Goal: Information Seeking & Learning: Learn about a topic

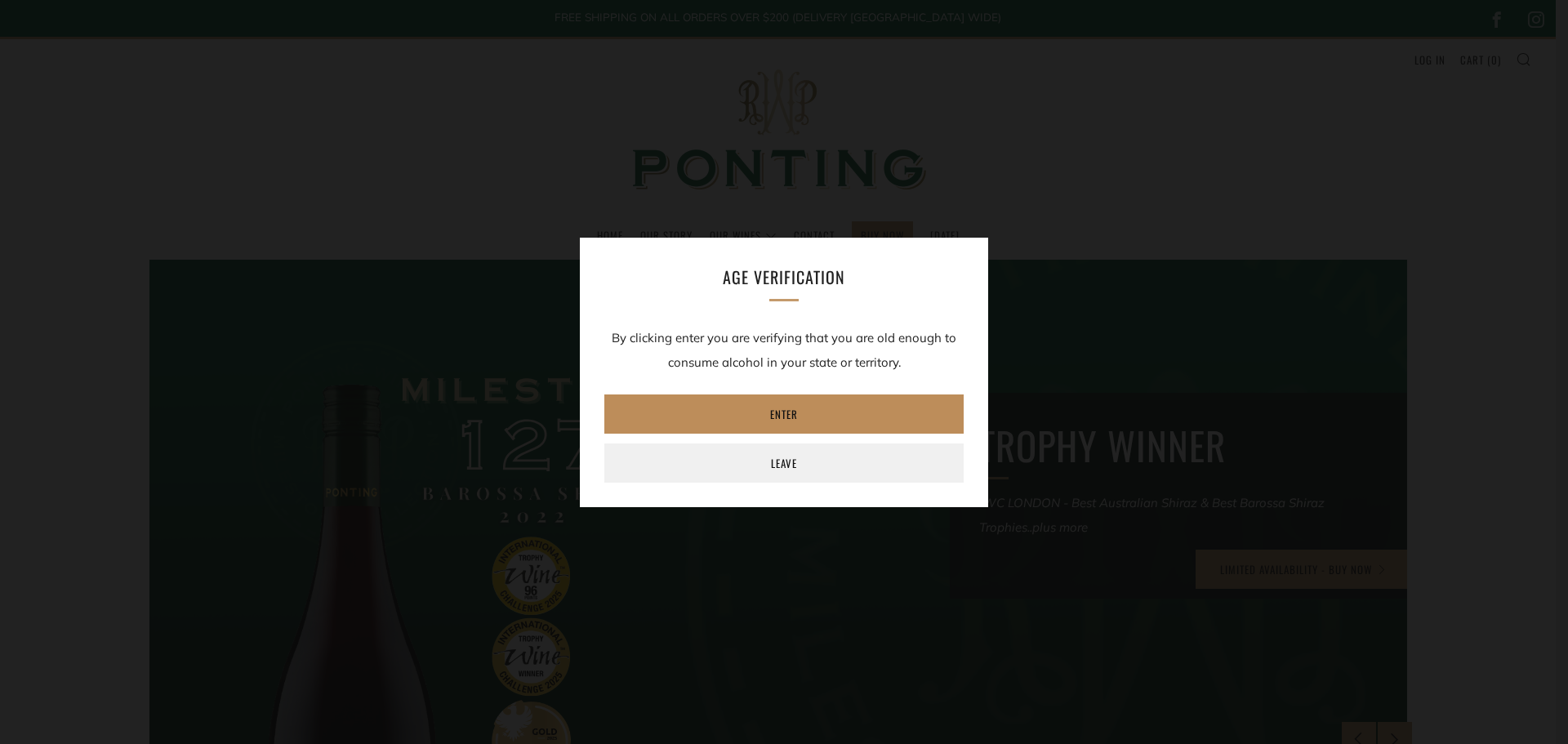
click at [773, 416] on link "Enter" at bounding box center [783, 413] width 359 height 39
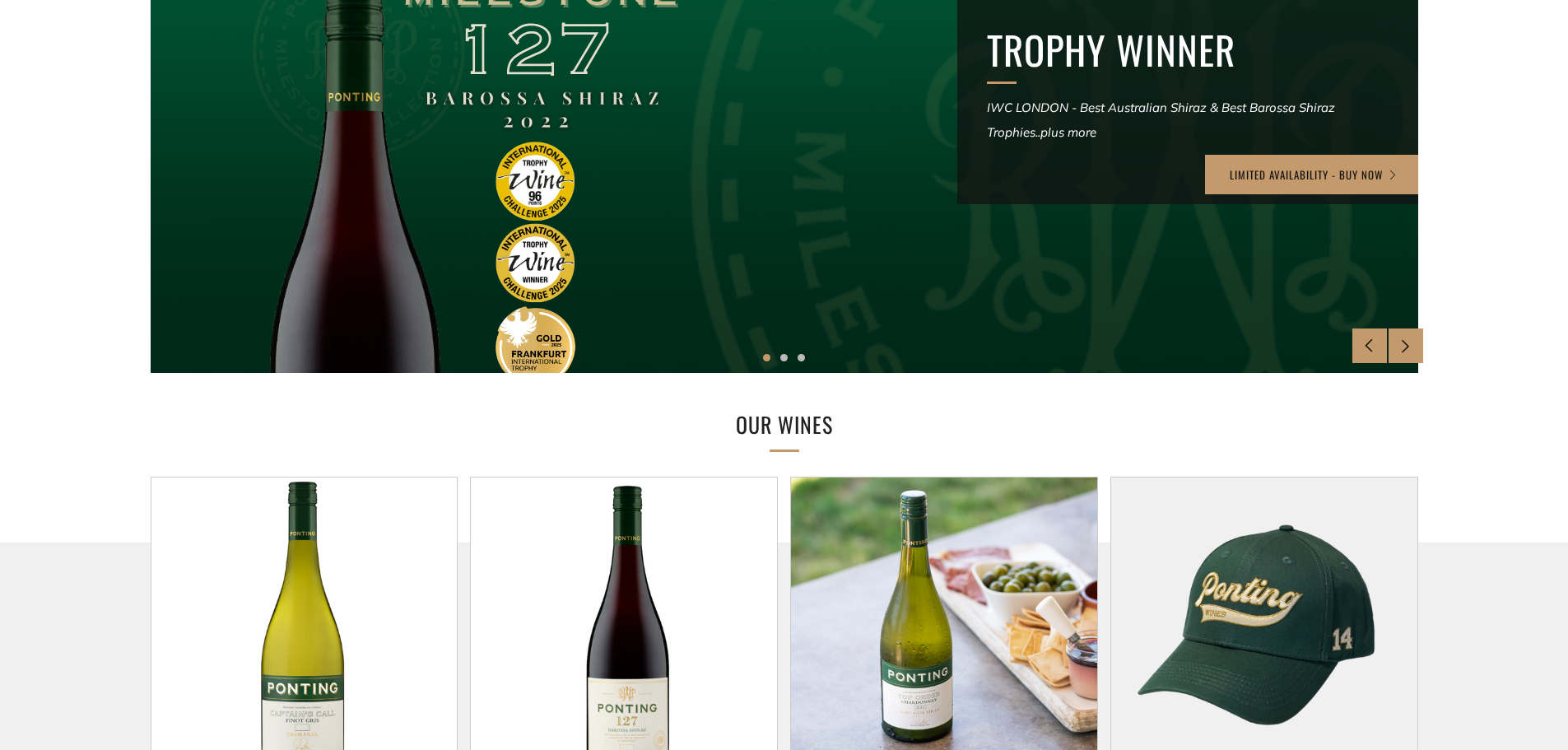
scroll to position [658, 0]
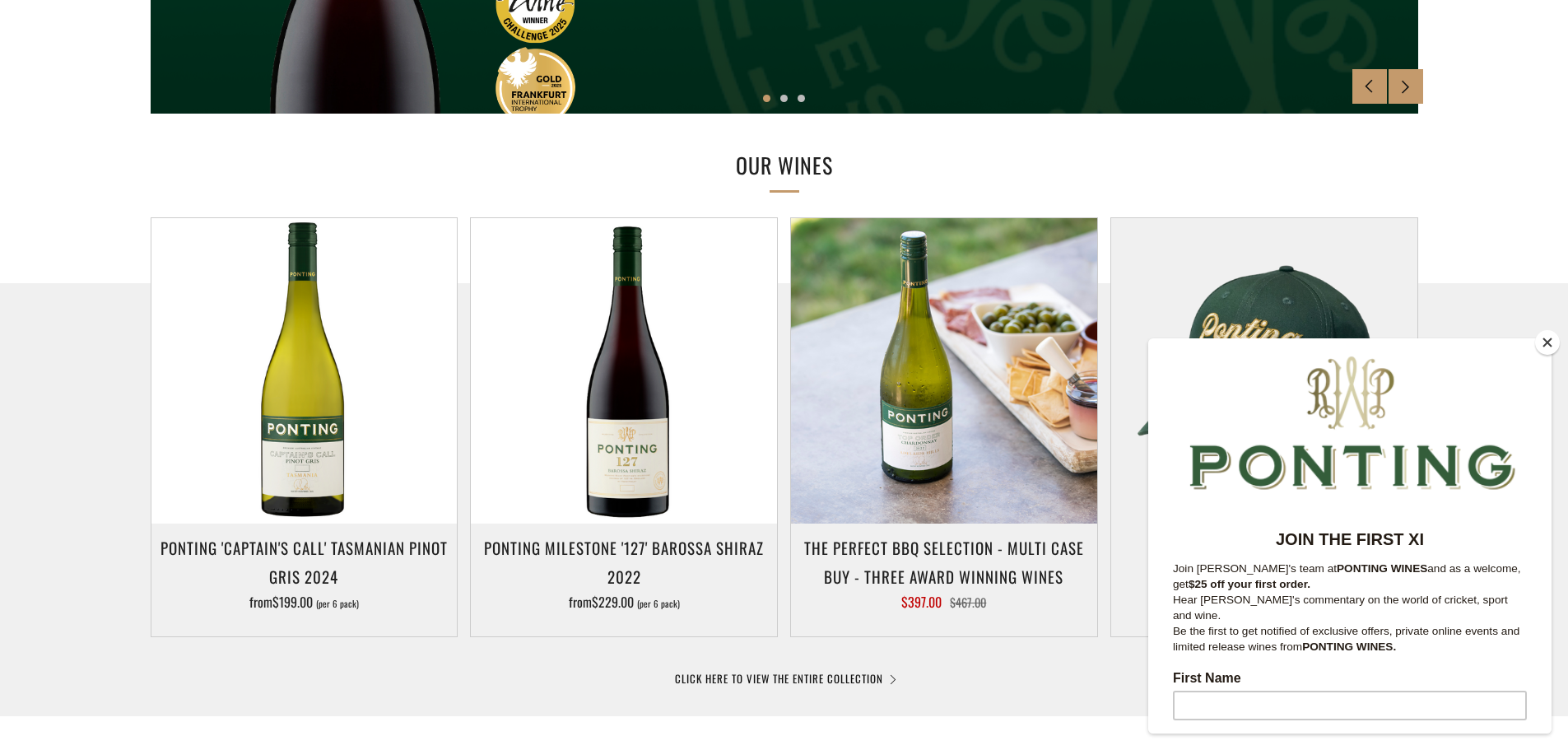
click at [1538, 344] on button "Close" at bounding box center [1548, 342] width 25 height 25
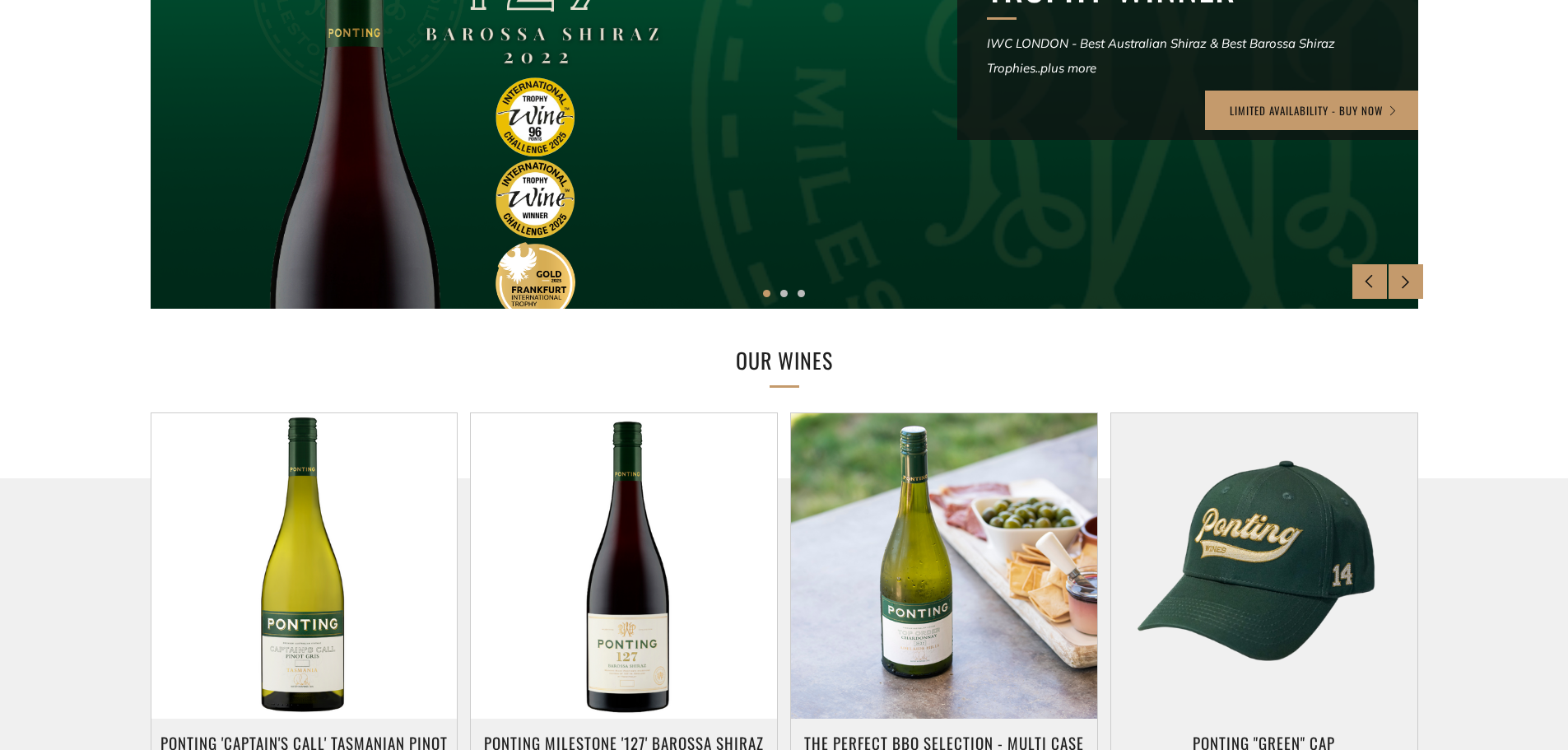
scroll to position [165, 0]
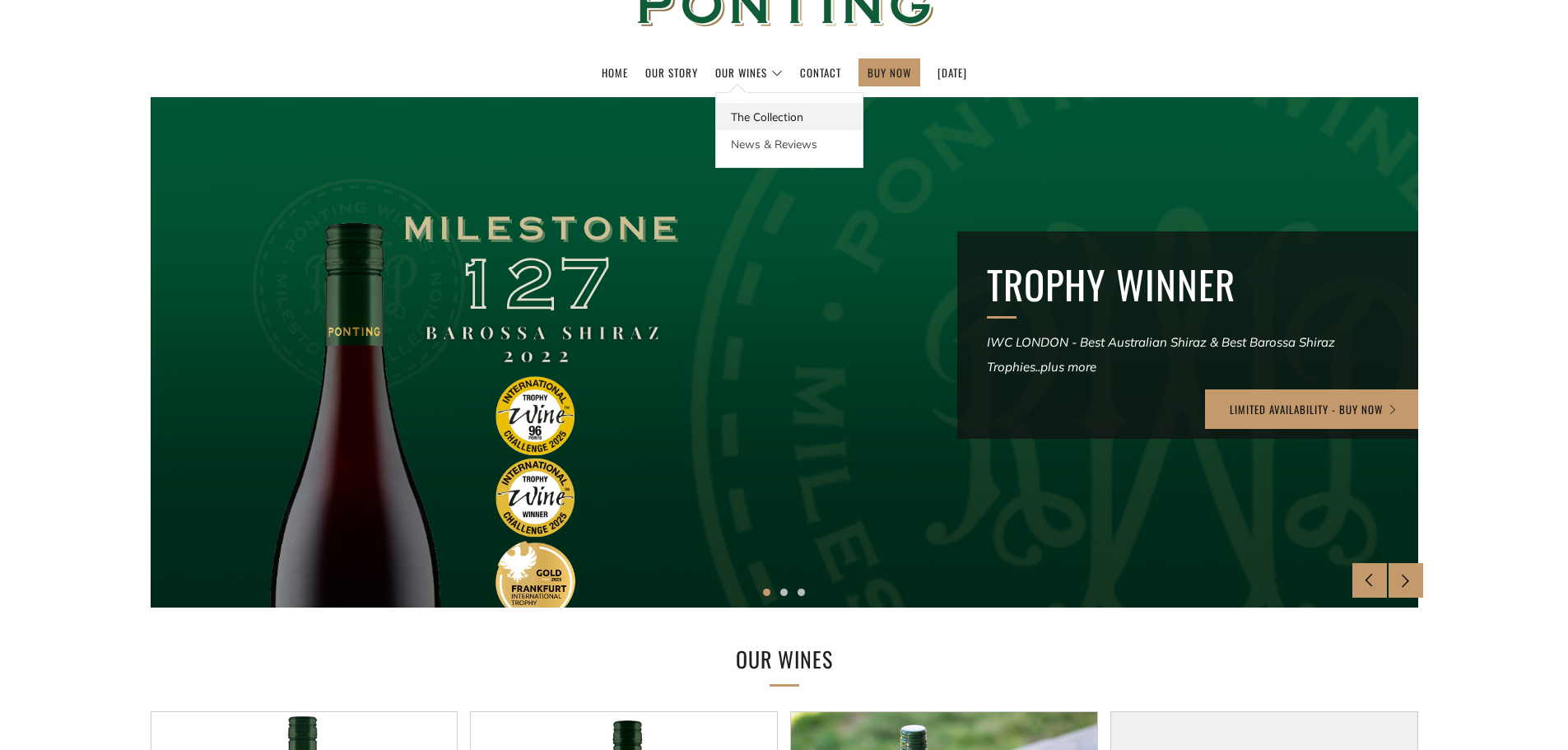
click at [754, 103] on link "The Collection" at bounding box center [789, 116] width 147 height 27
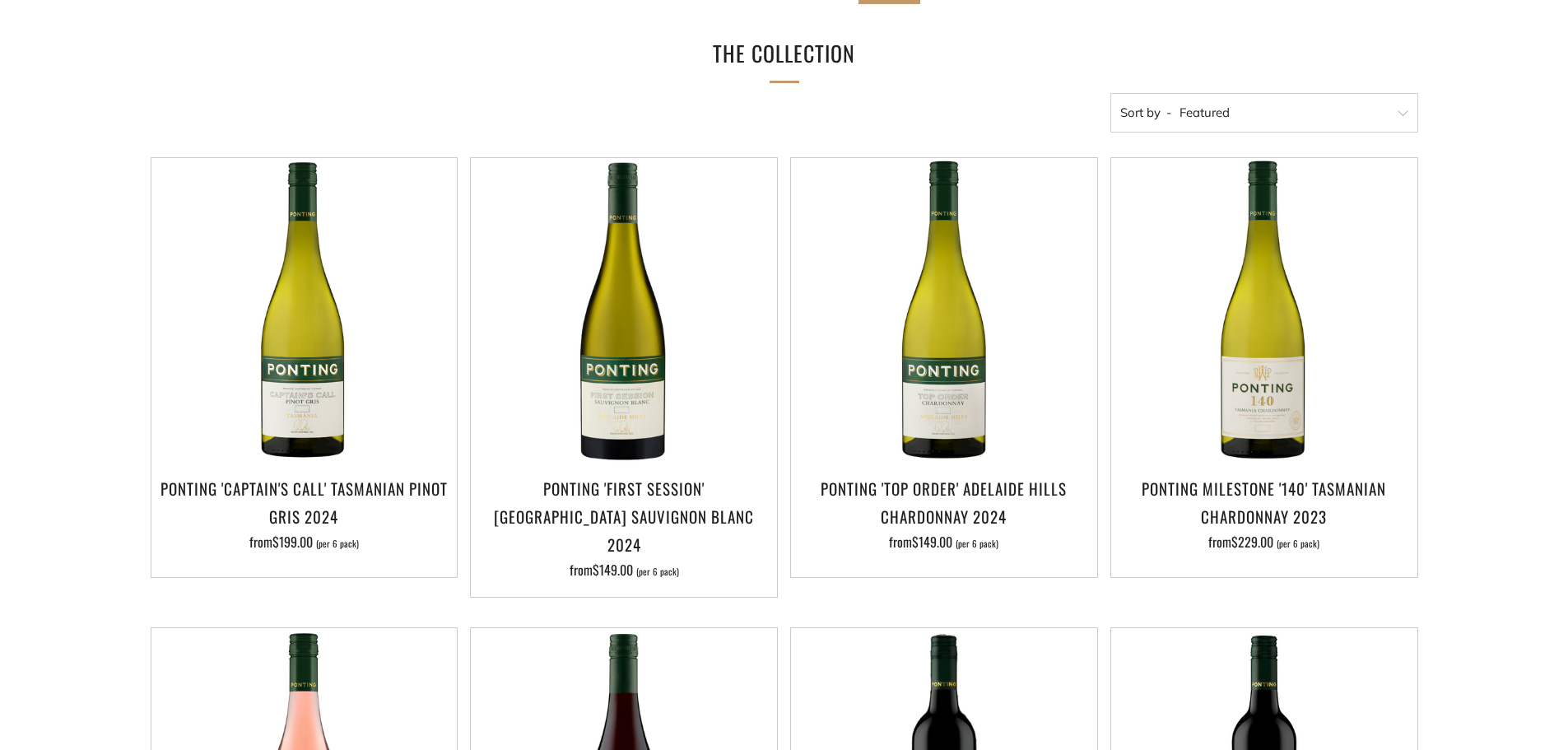
scroll to position [576, 0]
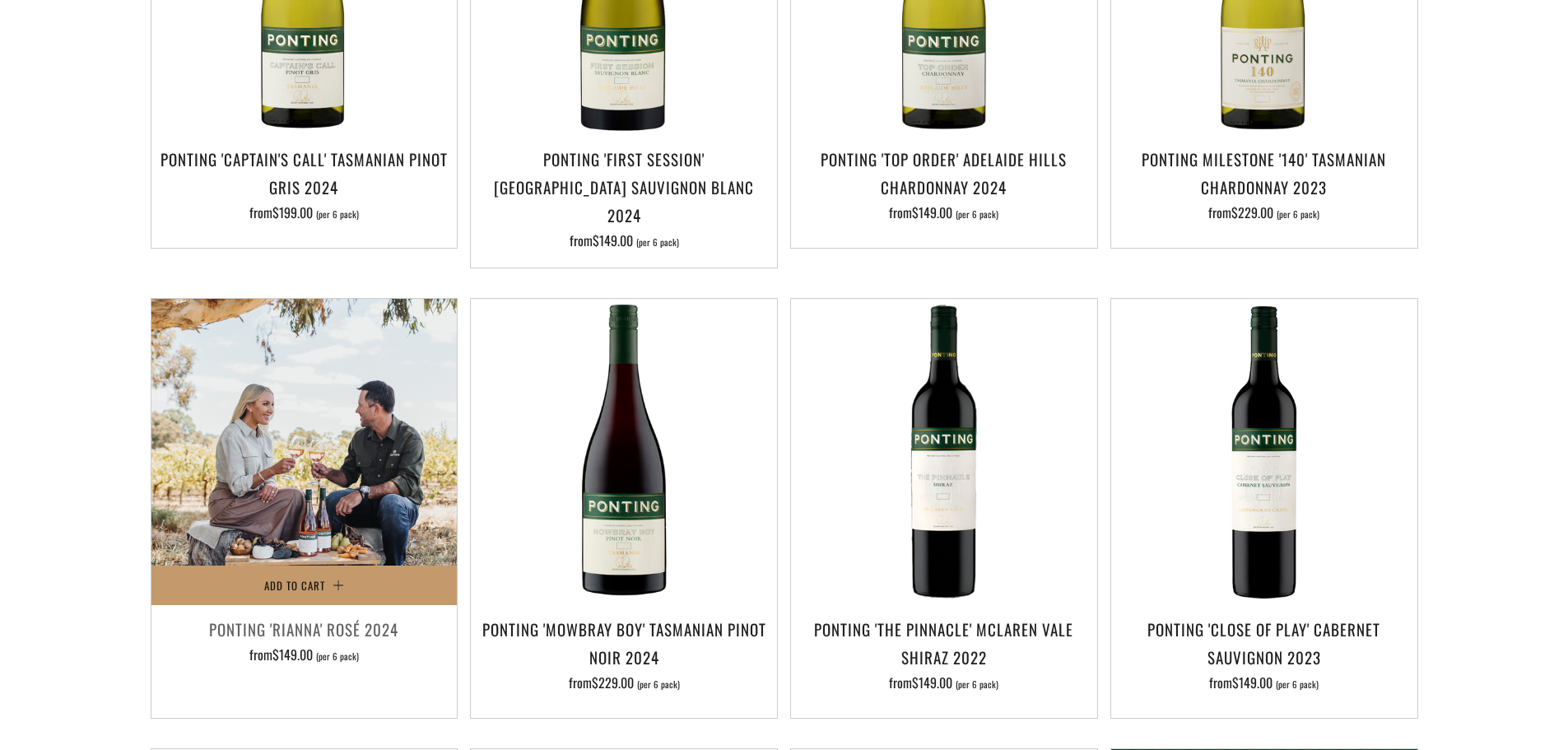
click at [257, 426] on img at bounding box center [304, 452] width 306 height 306
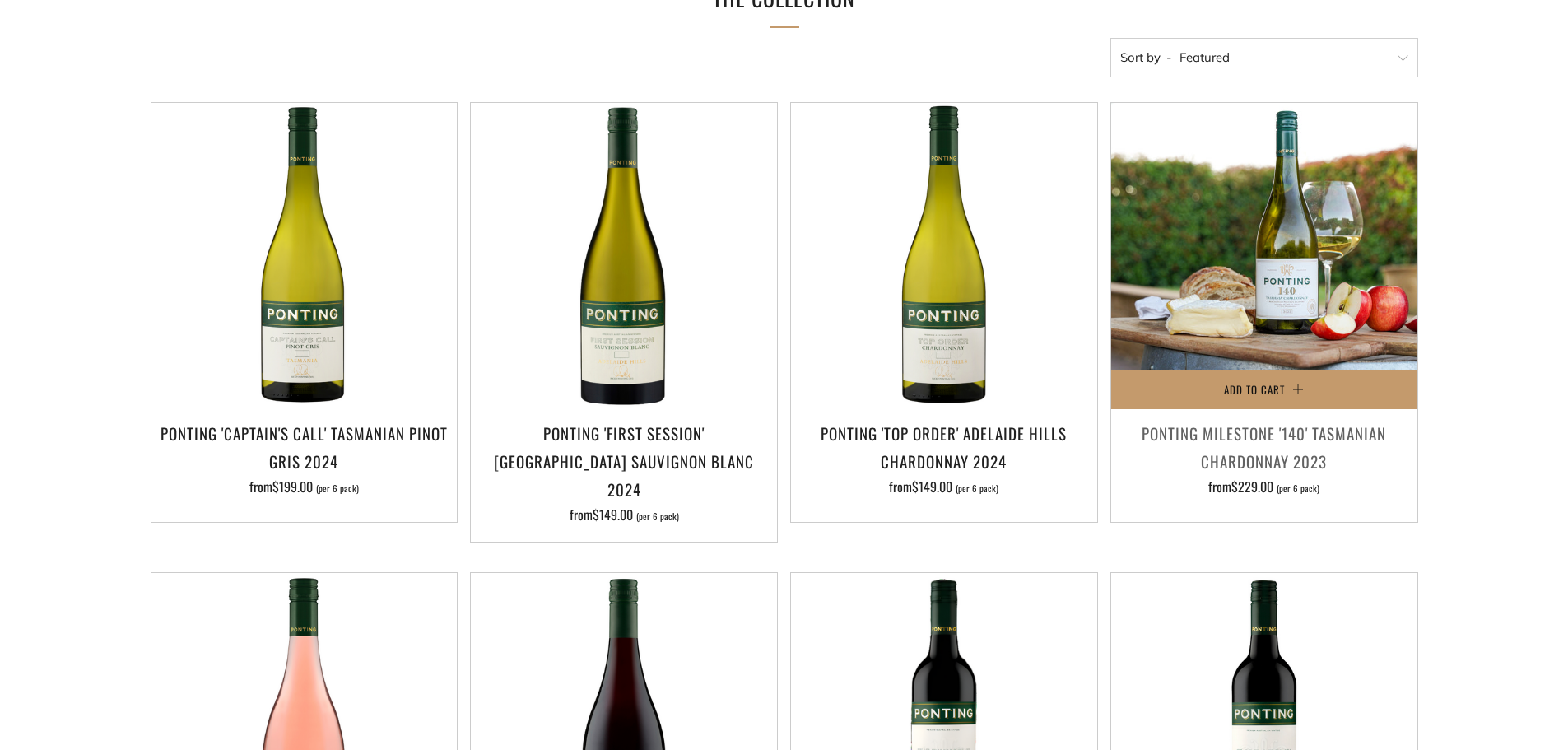
scroll to position [0, 0]
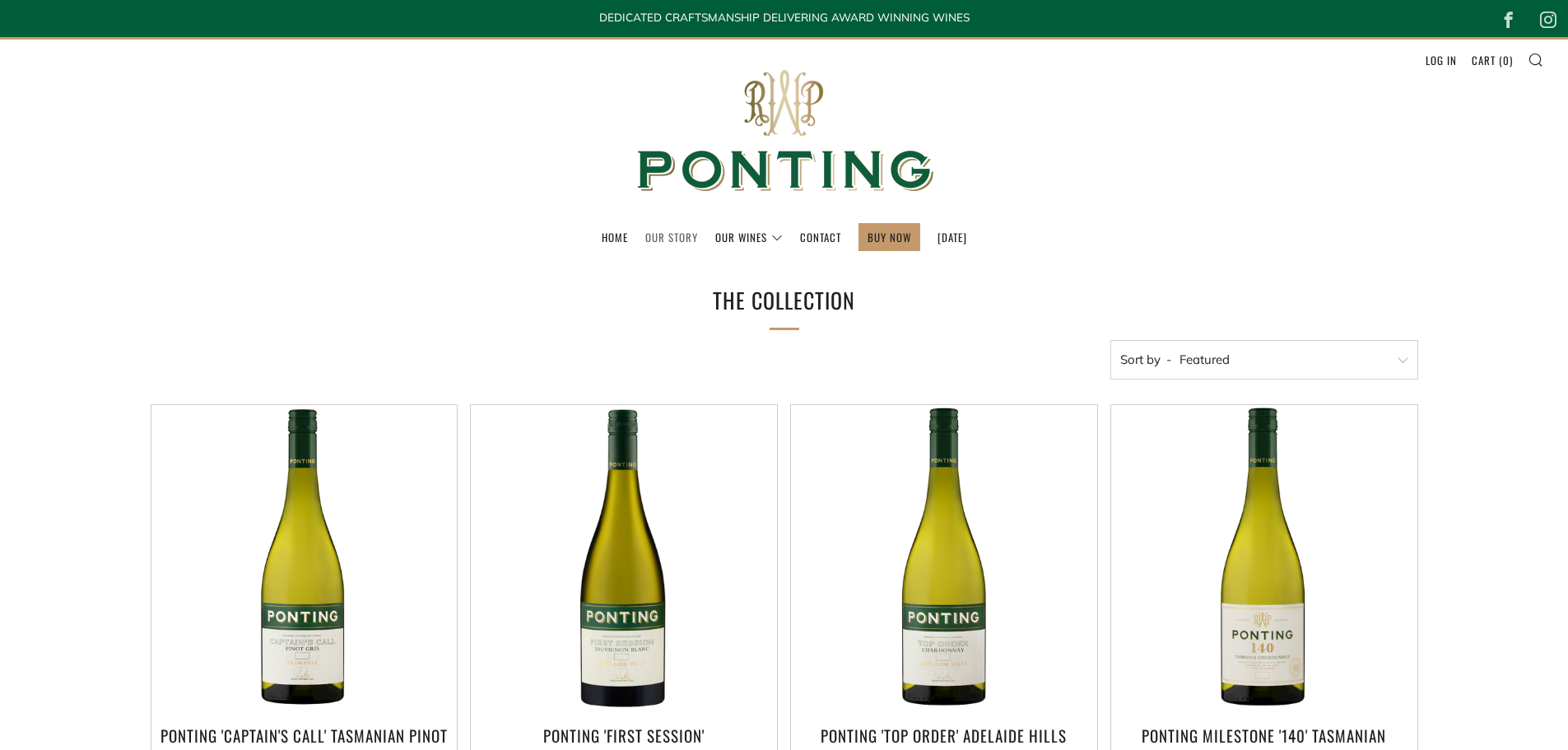
click at [647, 233] on link "Our Story" at bounding box center [672, 237] width 53 height 27
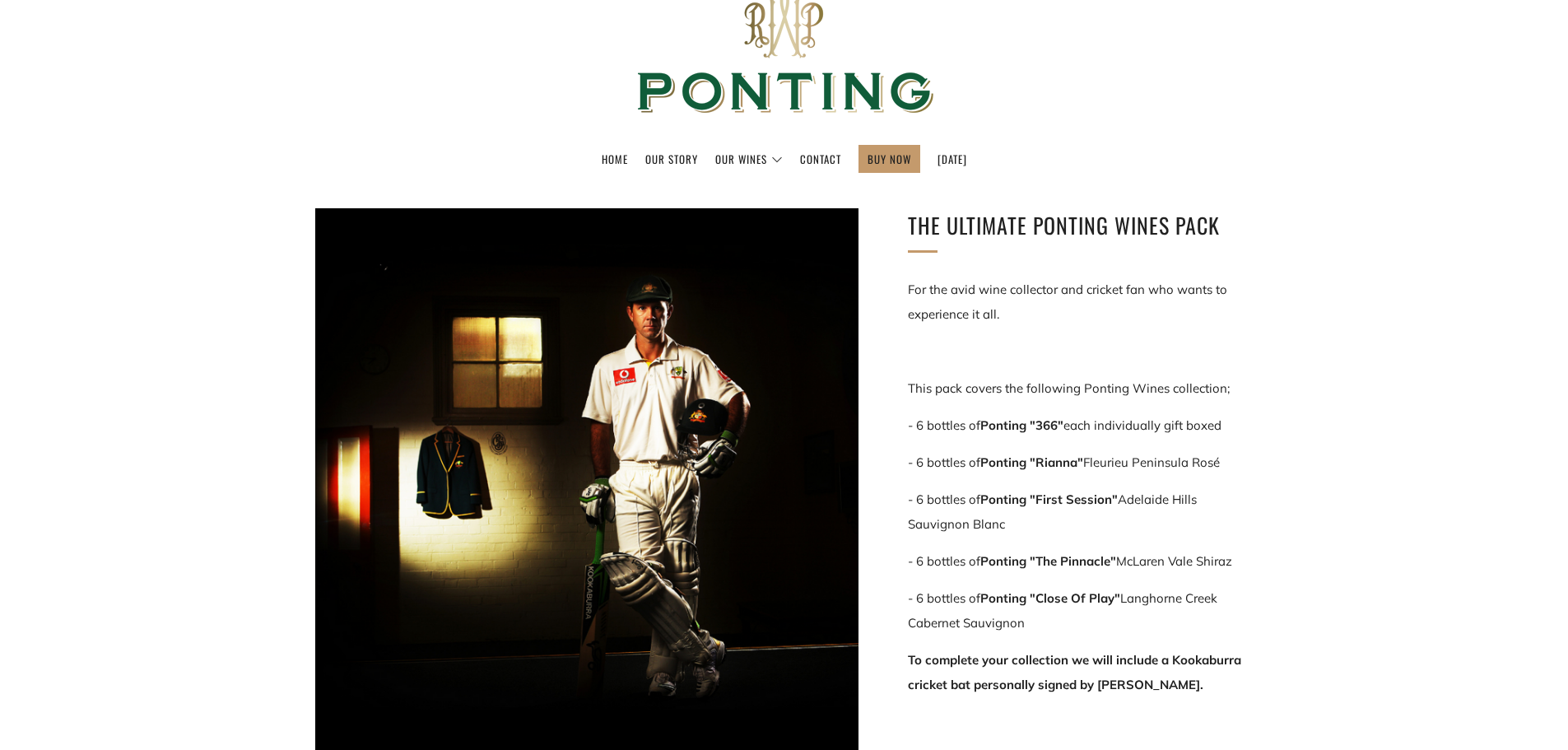
scroll to position [82, 0]
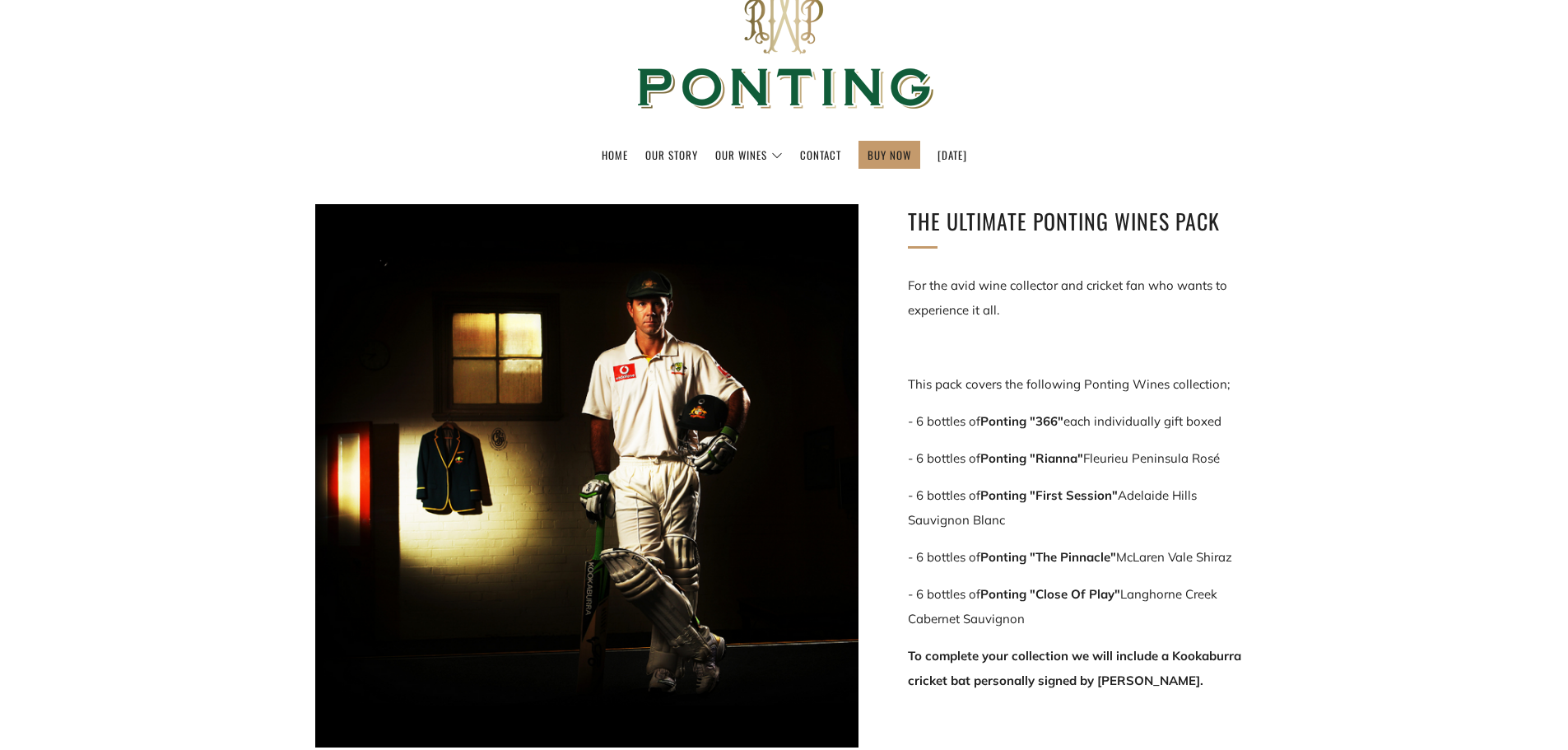
click at [1049, 428] on strong "Ponting "366"" at bounding box center [1022, 421] width 83 height 16
click at [1049, 422] on strong "Ponting "366"" at bounding box center [1022, 421] width 83 height 16
click at [1050, 460] on strong "Ponting "Rianna"" at bounding box center [1032, 458] width 103 height 16
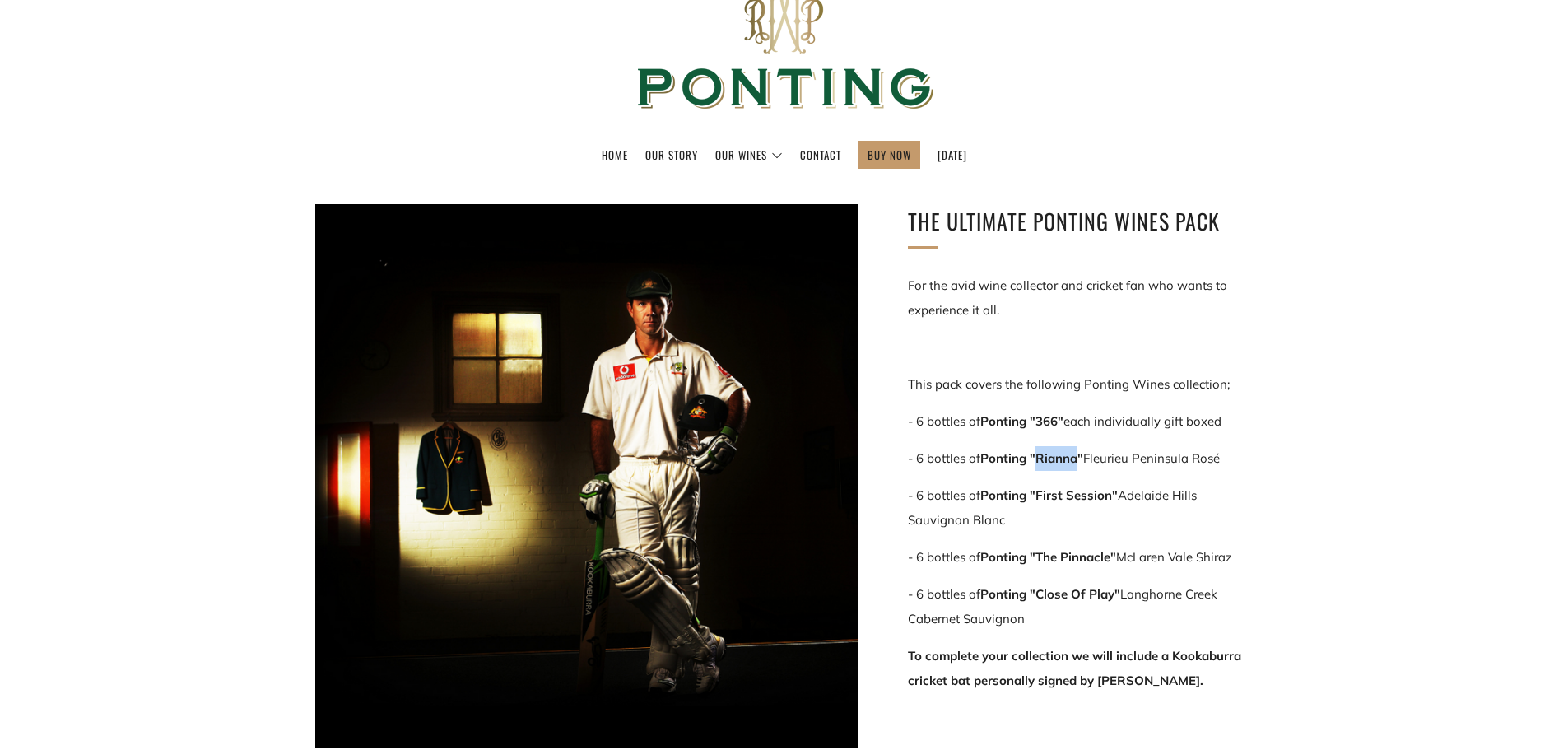
click at [1051, 460] on strong "Ponting "Rianna"" at bounding box center [1032, 458] width 103 height 16
click at [1089, 490] on strong "Ponting "First Session"" at bounding box center [1049, 495] width 137 height 16
click at [1088, 494] on strong "Ponting "First Session"" at bounding box center [1049, 495] width 137 height 16
click at [1087, 494] on strong "Ponting "First Session"" at bounding box center [1049, 495] width 137 height 16
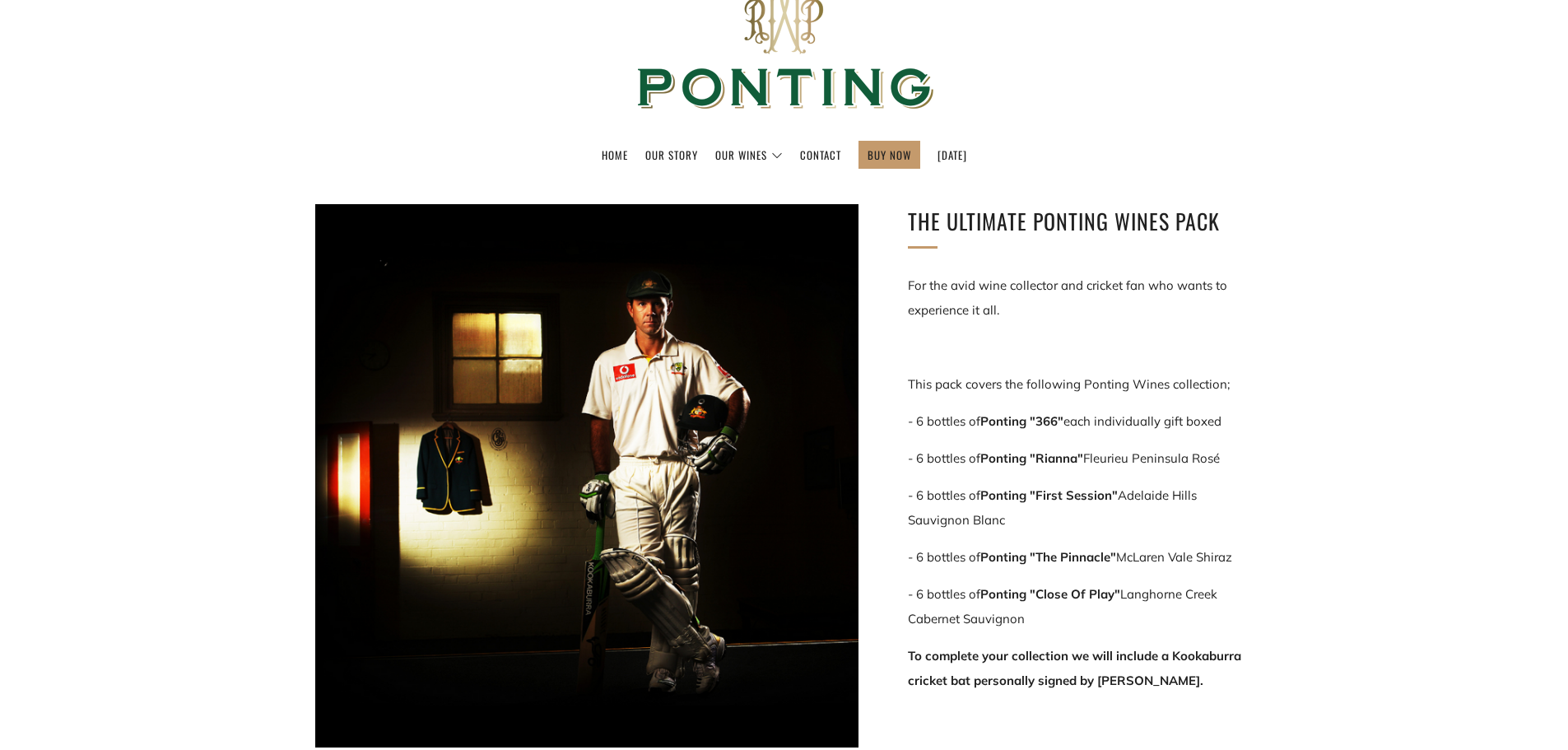
click at [1071, 536] on div "For the avid wine collector and cricket fan who wants to experience it all. Thi…" at bounding box center [1080, 532] width 346 height 518
drag, startPoint x: 1041, startPoint y: 555, endPoint x: 1110, endPoint y: 560, distance: 69.2
click at [1110, 560] on strong "Ponting "The Pinnacle"" at bounding box center [1049, 557] width 136 height 16
drag, startPoint x: 1036, startPoint y: 596, endPoint x: 1109, endPoint y: 598, distance: 73.0
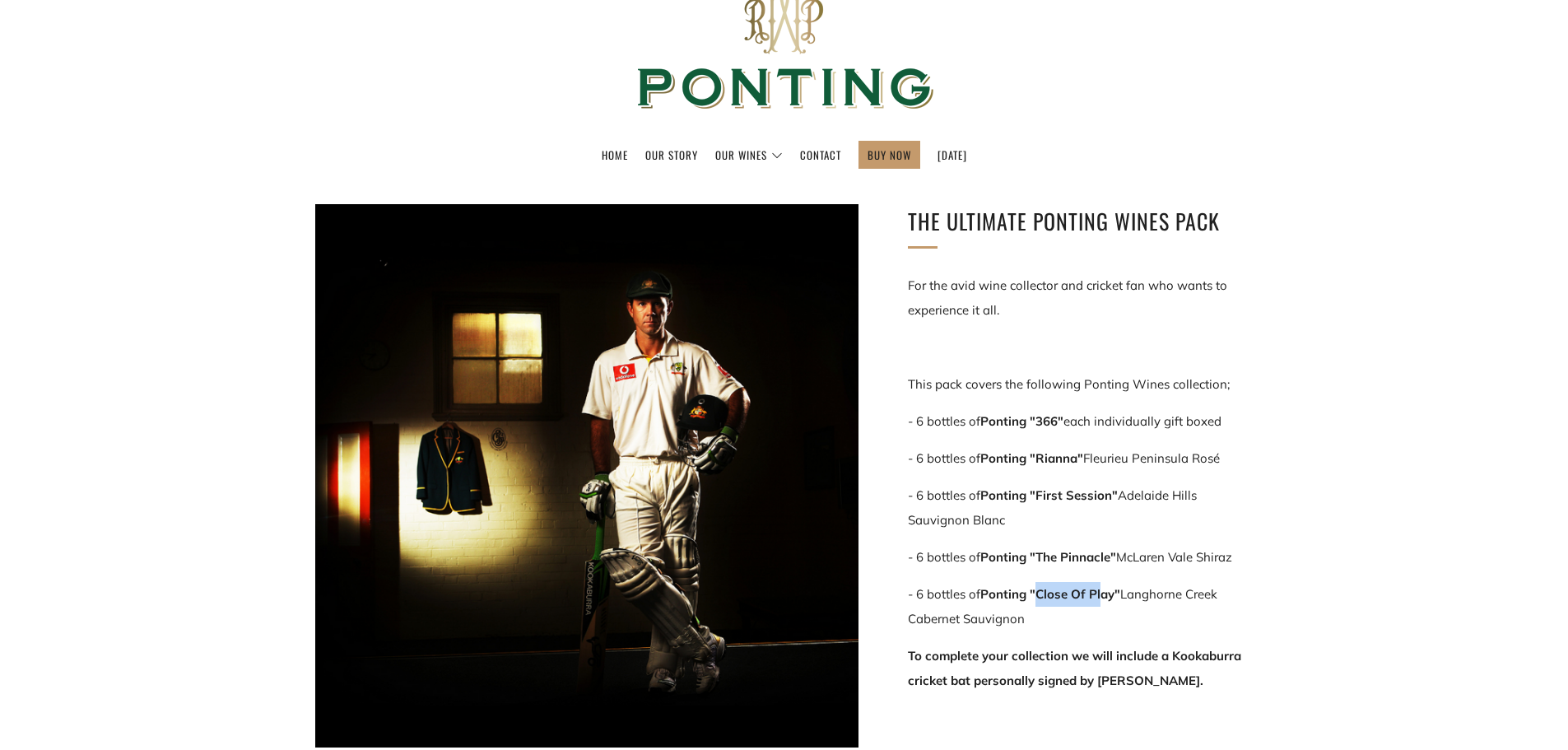
click at [1107, 598] on strong "Ponting "Close Of Play"" at bounding box center [1050, 593] width 140 height 16
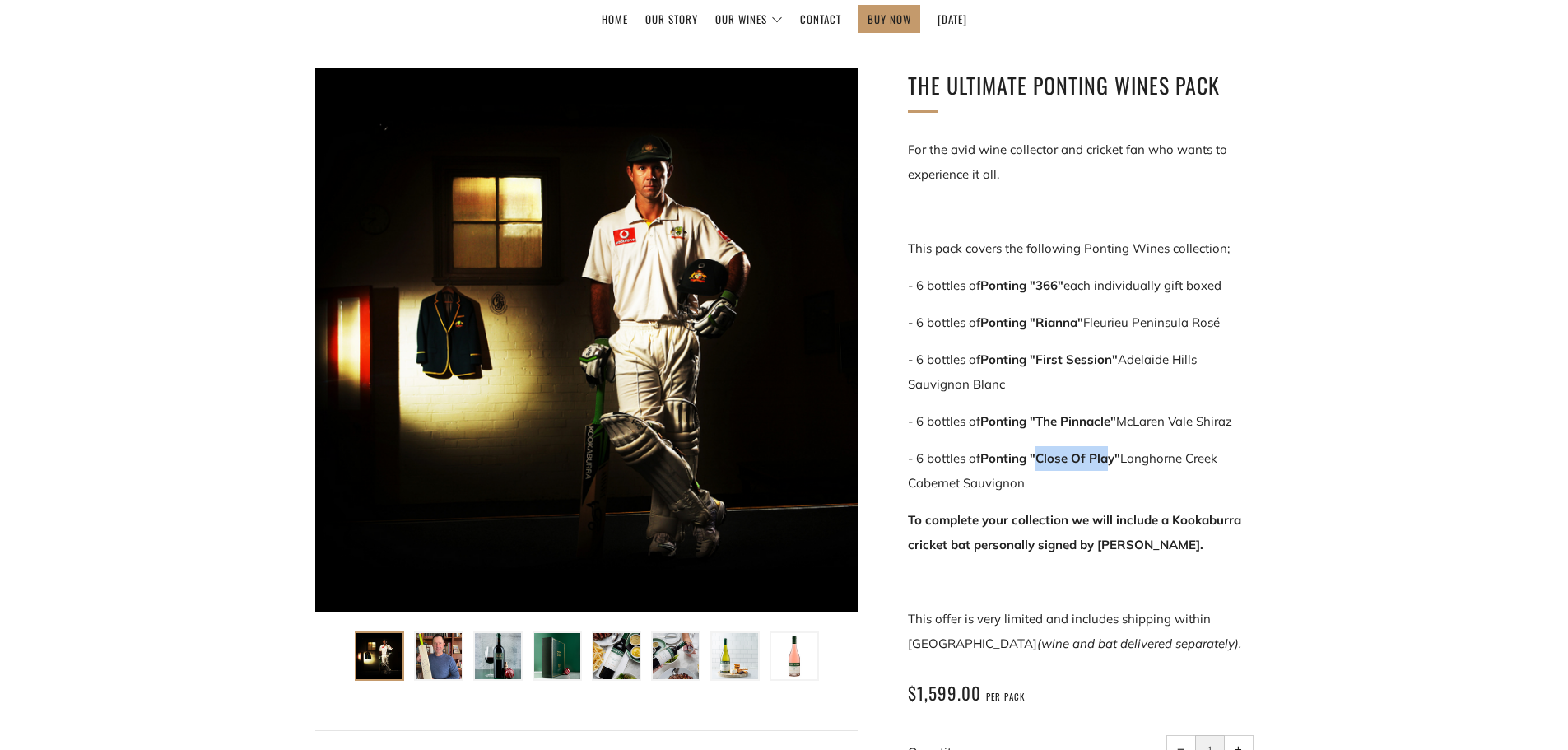
scroll to position [247, 0]
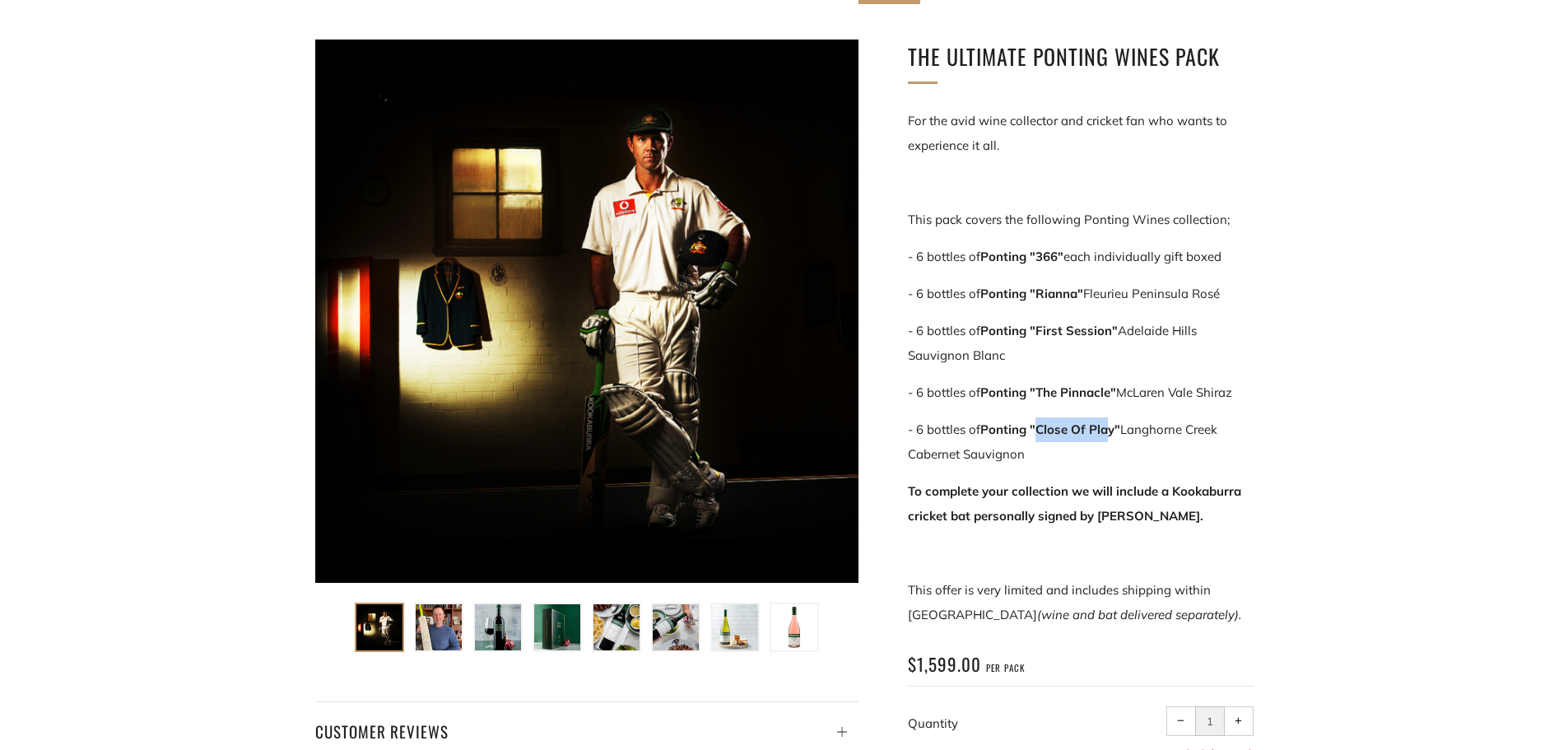
click at [434, 620] on img at bounding box center [439, 627] width 46 height 46
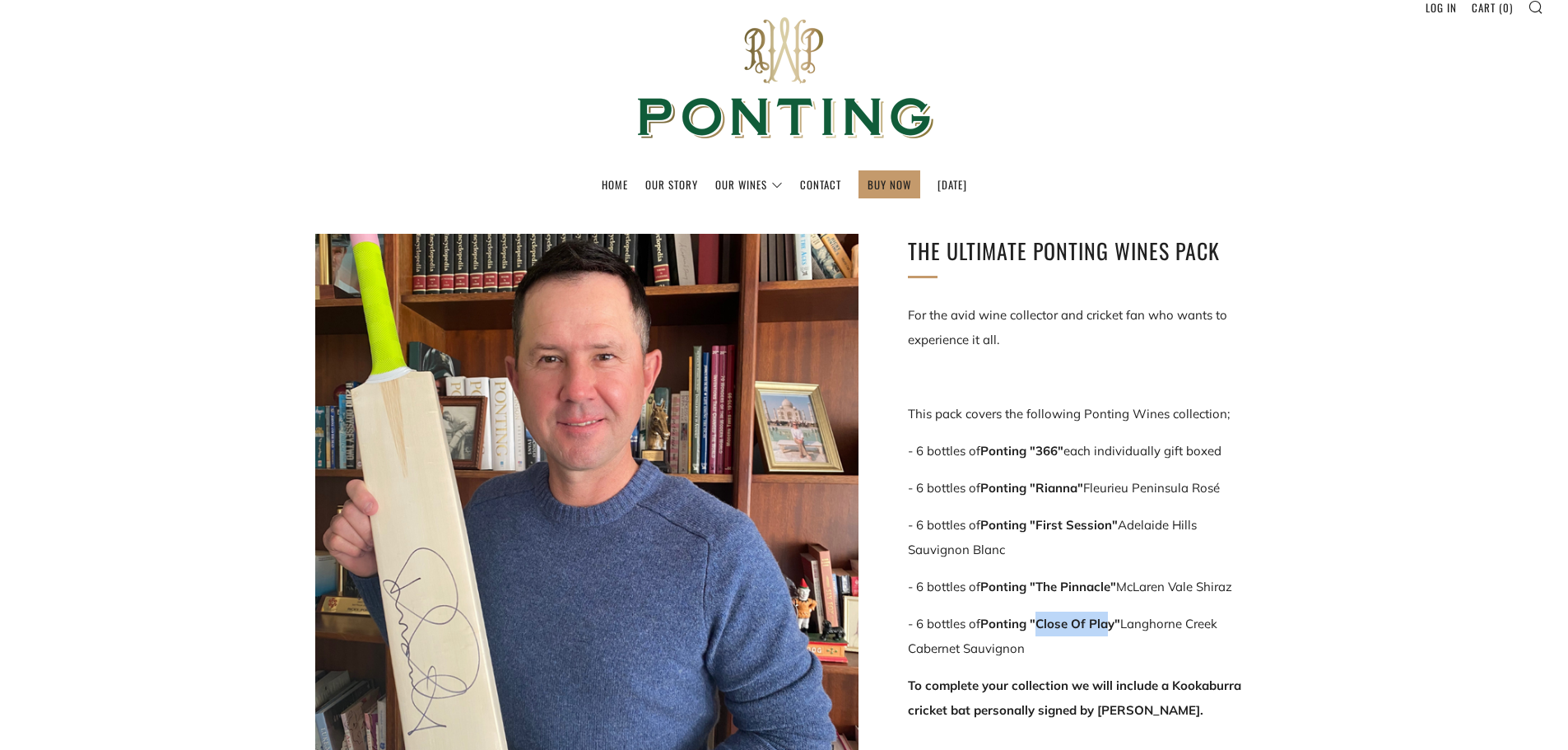
scroll to position [0, 0]
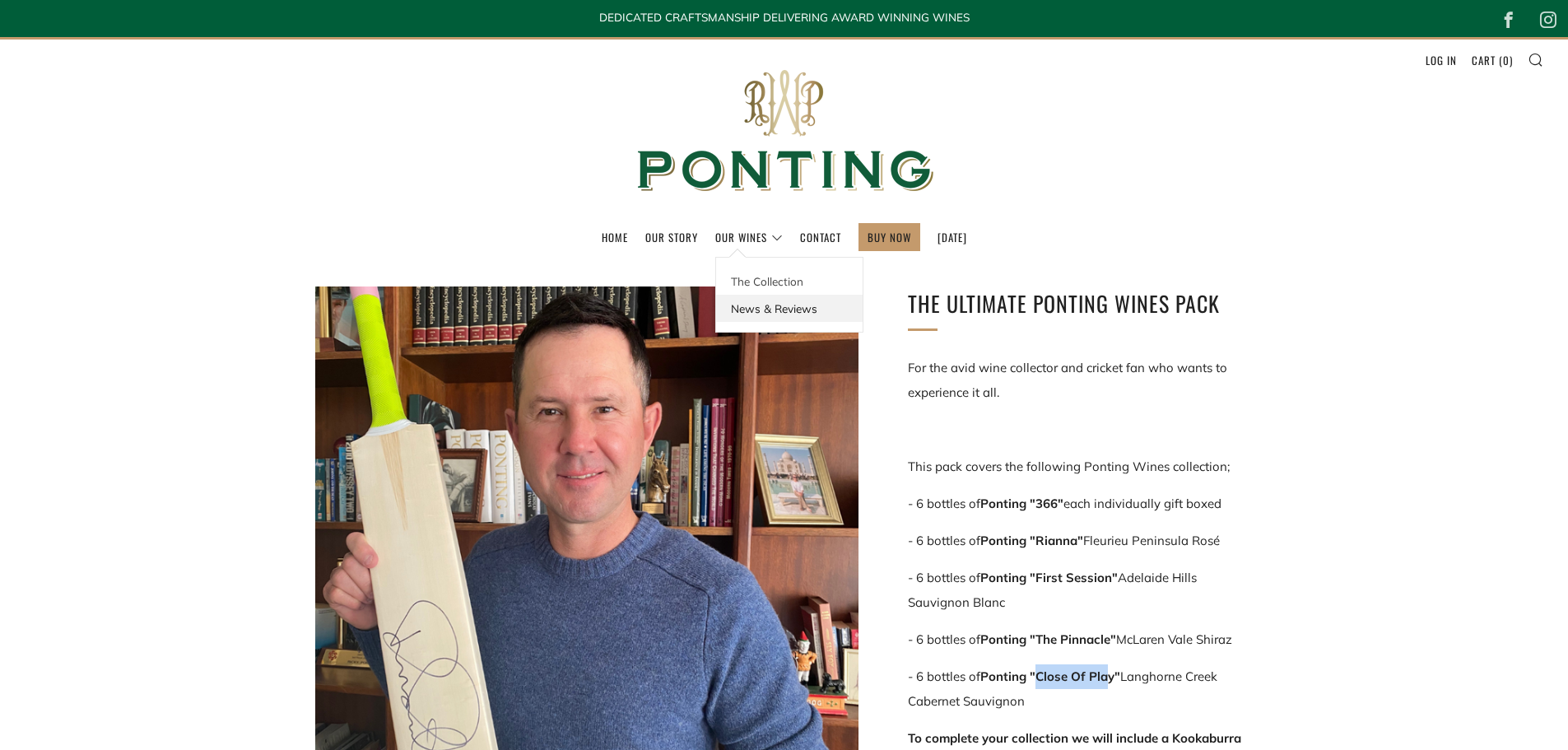
click at [766, 318] on link "News & Reviews" at bounding box center [789, 308] width 147 height 27
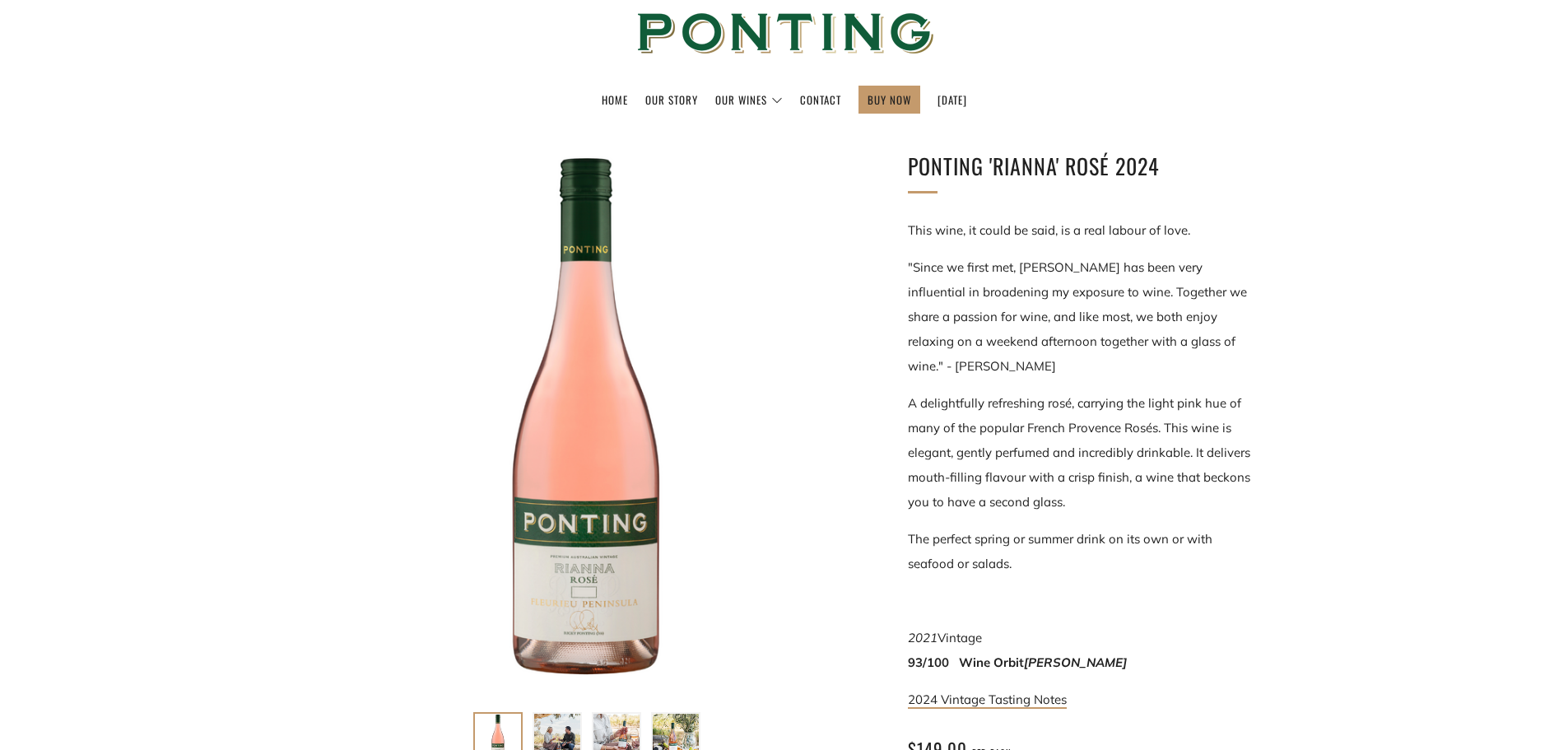
scroll to position [165, 0]
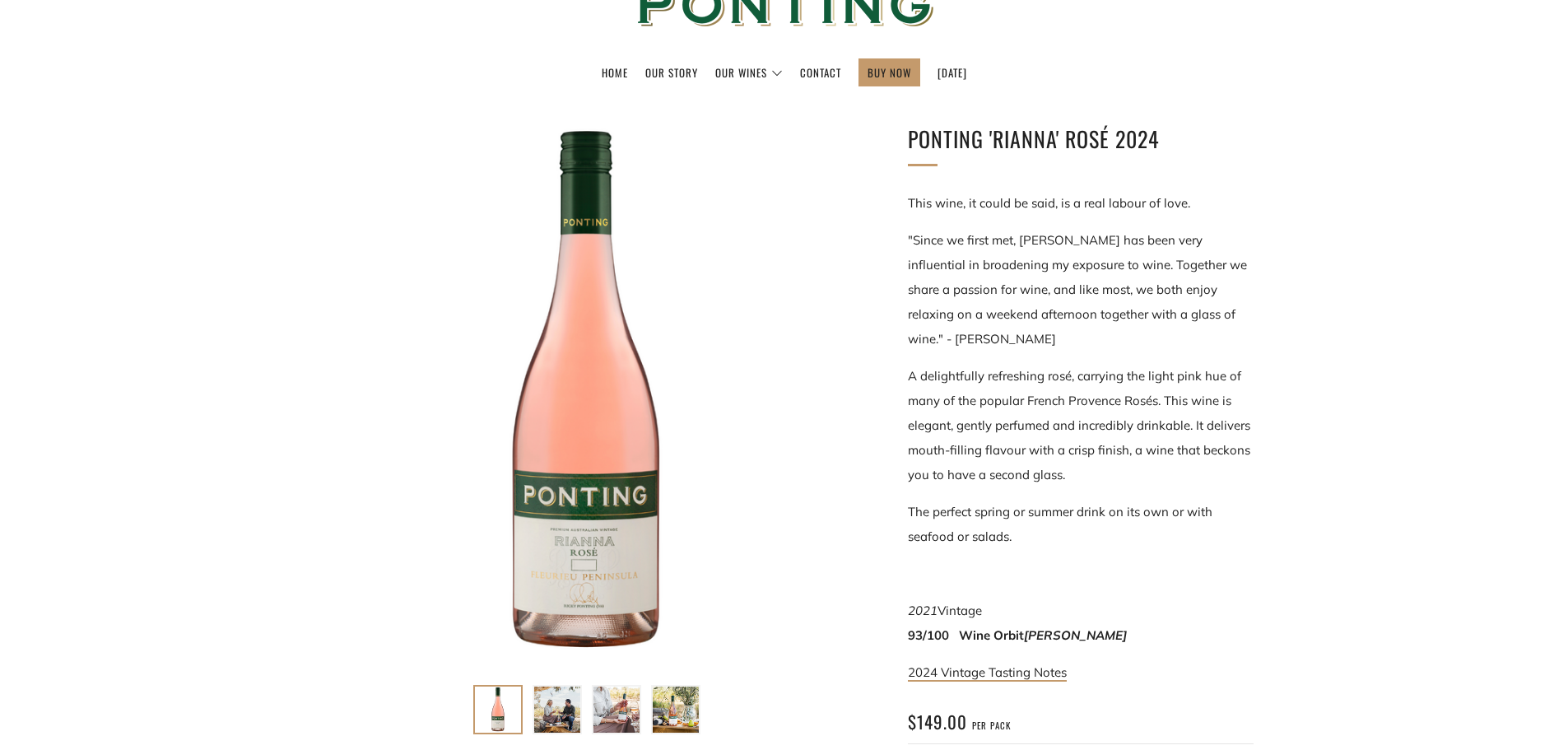
click at [1023, 258] on p ""Since we first met, [PERSON_NAME] has been very influential in broadening my e…" at bounding box center [1080, 290] width 346 height 124
click at [1023, 264] on p ""Since we first met, Rianna has been very influential in broadening my exposure…" at bounding box center [1080, 290] width 346 height 124
click at [1097, 265] on p ""Since we first met, Rianna has been very influential in broadening my exposure…" at bounding box center [1080, 290] width 346 height 124
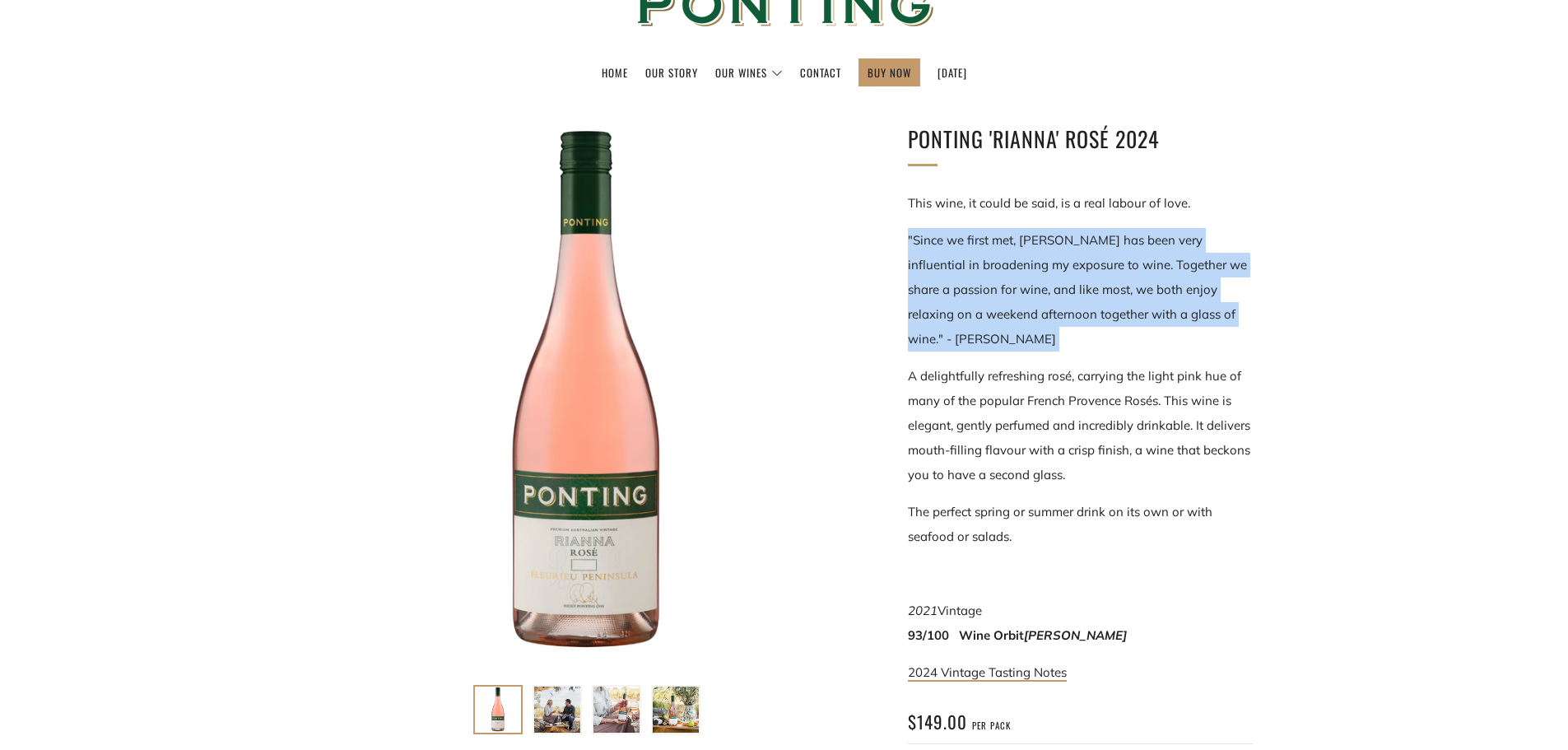
click at [1097, 265] on p ""Since we first met, Rianna has been very influential in broadening my exposure…" at bounding box center [1080, 290] width 346 height 124
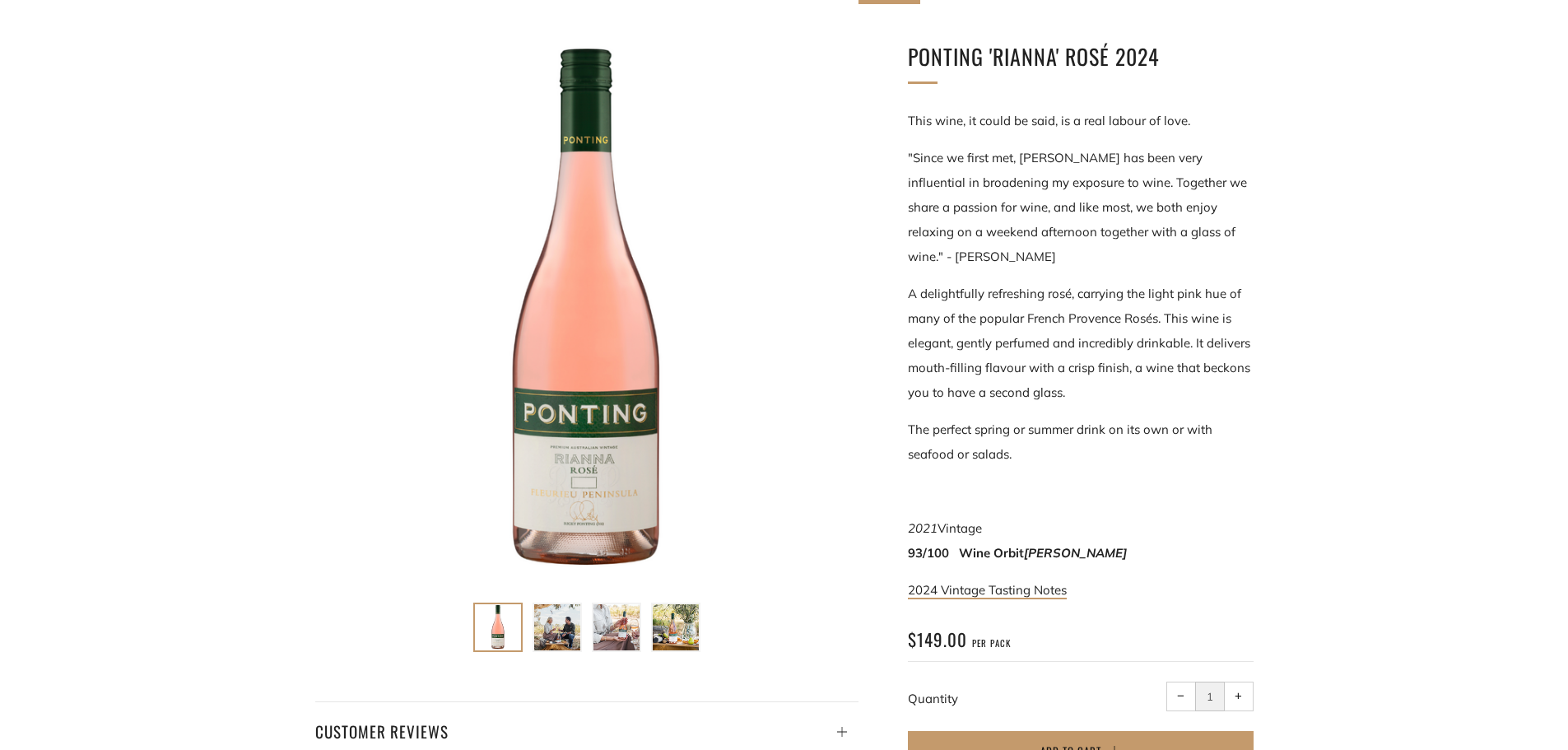
click at [1015, 277] on div "This wine, it could be said, is a real labour of love. "Since we first met, Ria…" at bounding box center [1080, 356] width 346 height 494
click at [1006, 425] on p "The perfect spring or summer drink on its own or with seafood or salads." at bounding box center [1080, 442] width 346 height 50
click at [1026, 455] on p "The perfect spring or summer drink on its own or with seafood or salads." at bounding box center [1080, 442] width 346 height 50
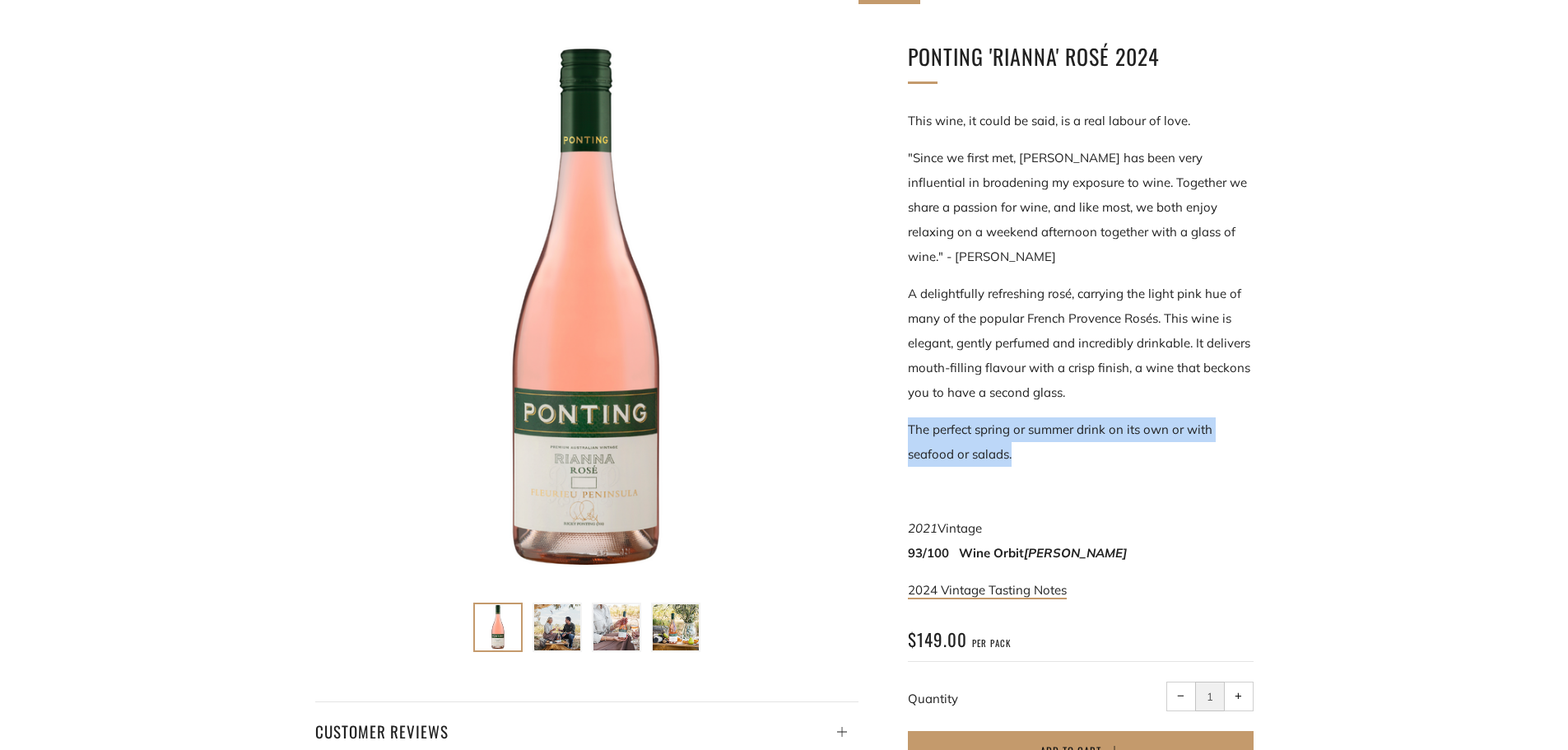
drag, startPoint x: 1022, startPoint y: 454, endPoint x: 901, endPoint y: 420, distance: 125.7
click at [901, 420] on div "Ponting 'Rianna' Rosé 2024 This wine, it could be said, is a real labour of lov…" at bounding box center [1056, 415] width 396 height 750
click at [965, 439] on p "The perfect spring or summer drink on its own or with seafood or salads." at bounding box center [1080, 442] width 346 height 50
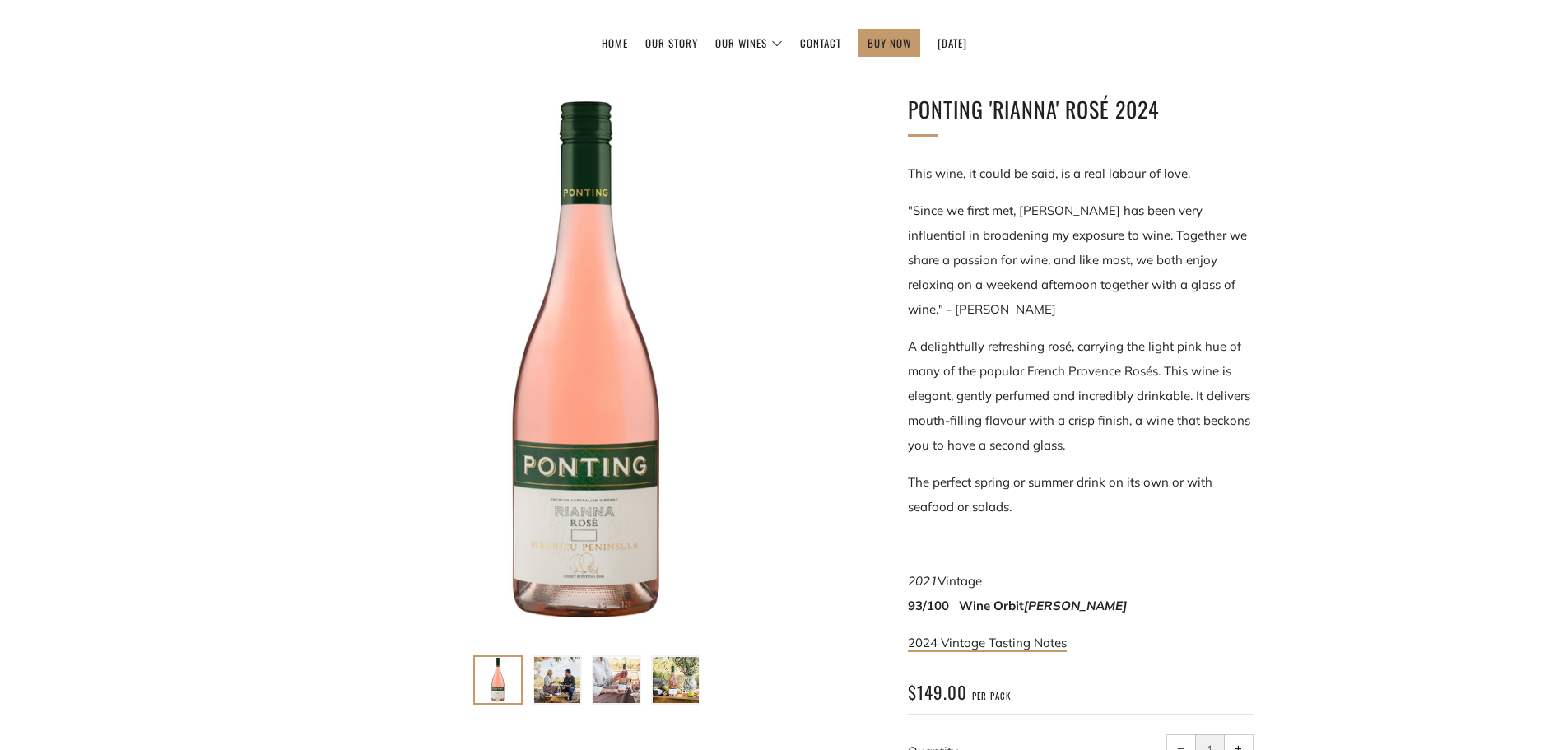
scroll to position [165, 0]
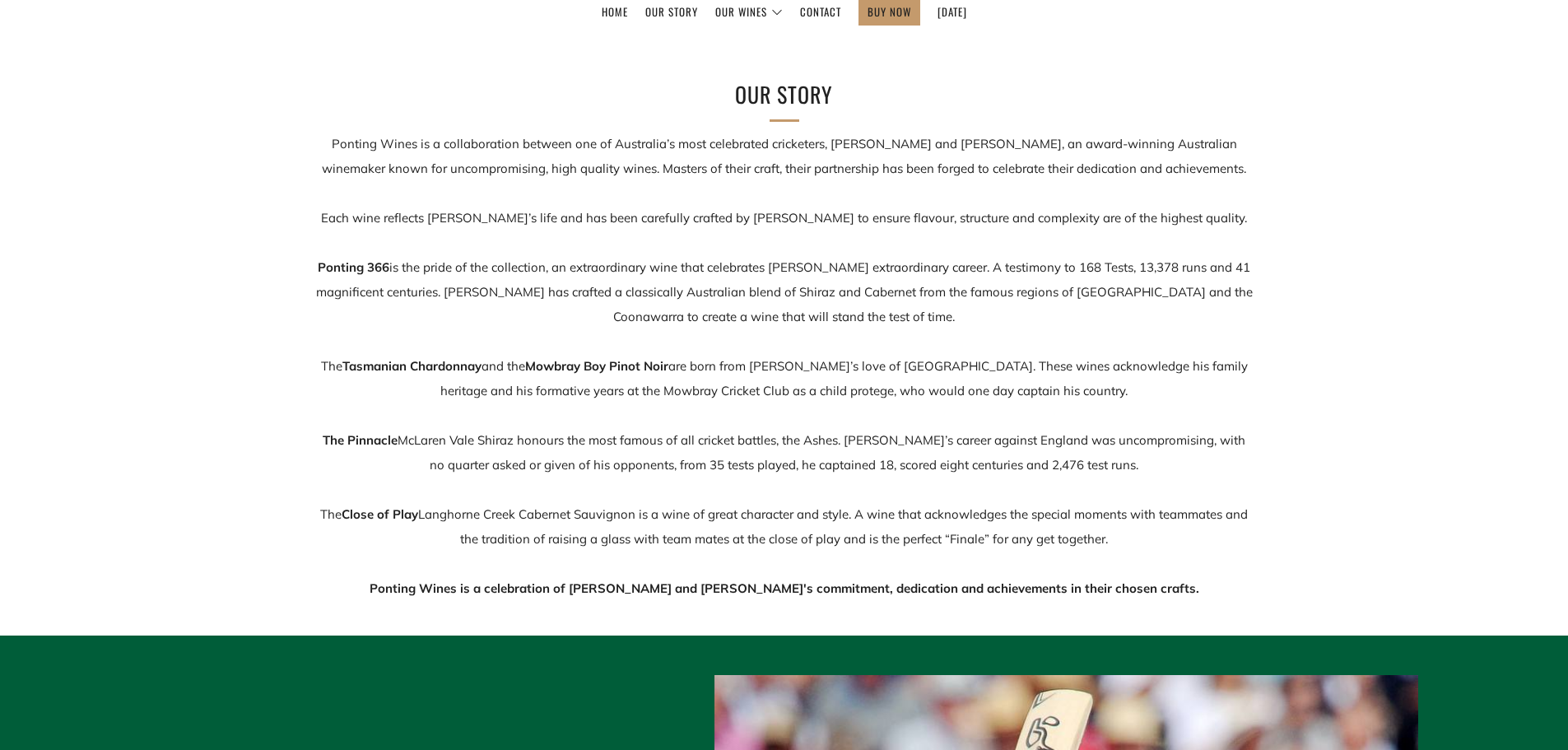
scroll to position [247, 0]
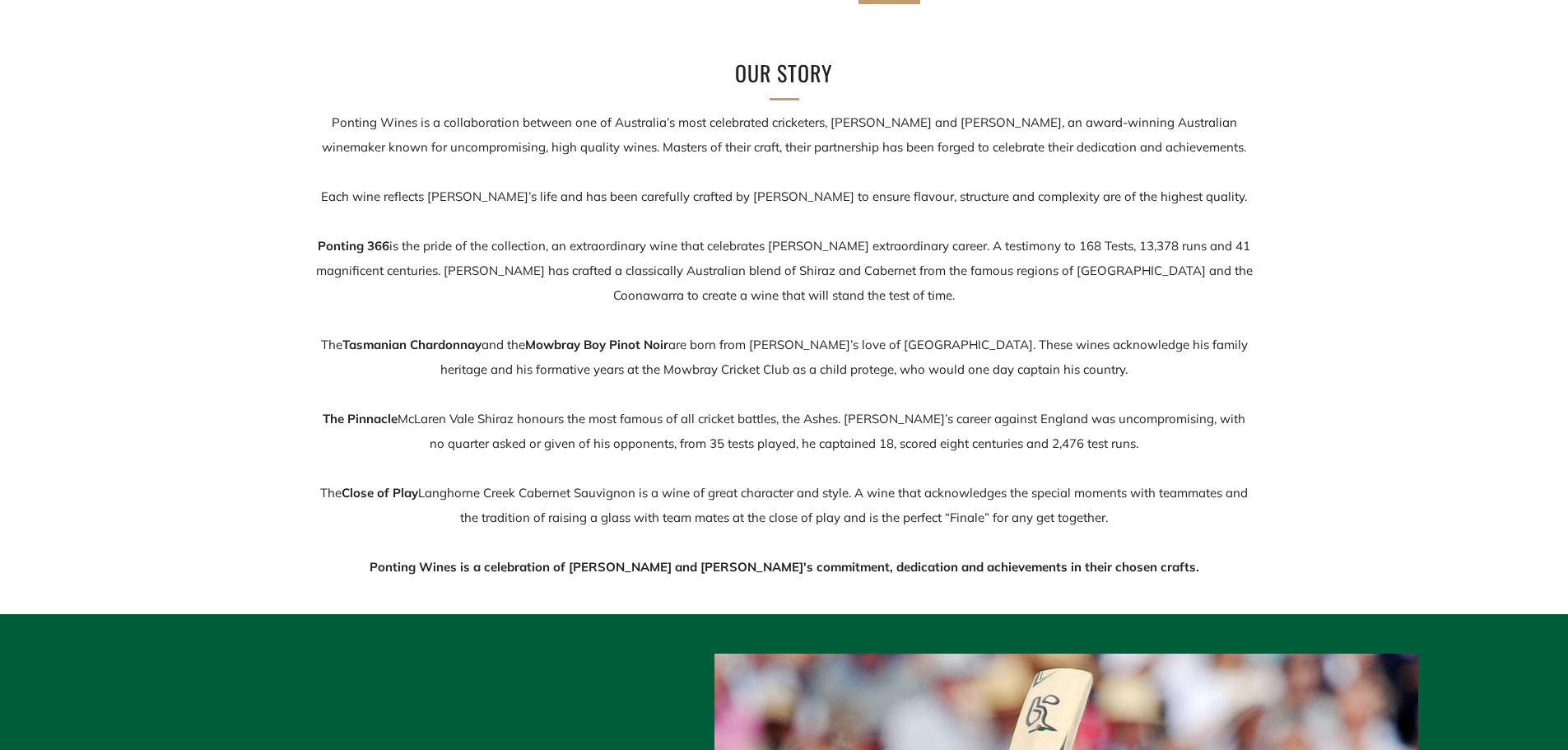
click at [526, 250] on p "Ponting Wines is a collaboration between one of Australia’s most celebrated cri…" at bounding box center [784, 345] width 939 height 469
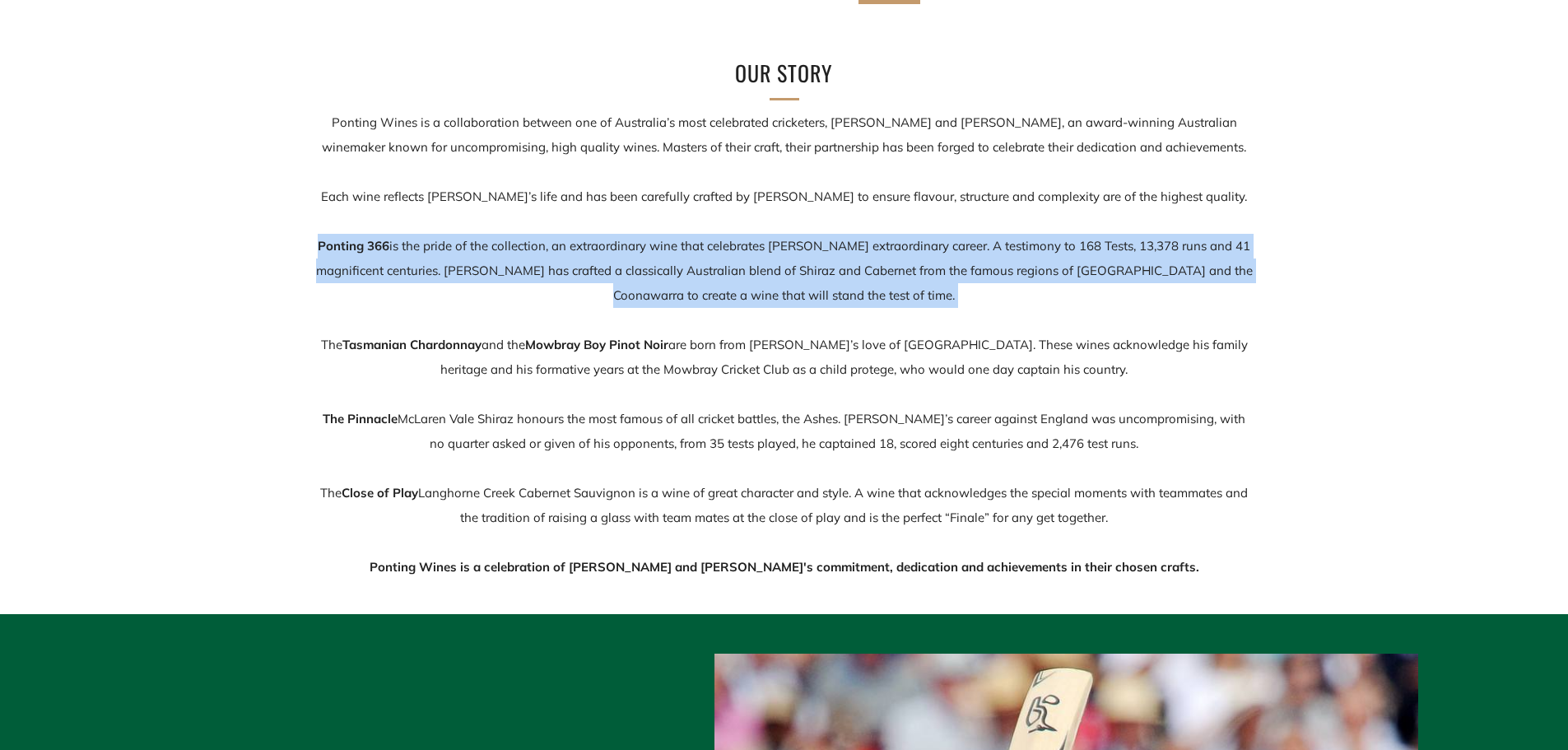
click at [526, 250] on p "Ponting Wines is a collaboration between one of Australia’s most celebrated cri…" at bounding box center [784, 345] width 939 height 469
click at [721, 274] on p "Ponting Wines is a collaboration between one of Australia’s most celebrated cri…" at bounding box center [784, 345] width 939 height 469
click at [722, 274] on p "Ponting Wines is a collaboration between one of Australia’s most celebrated cri…" at bounding box center [784, 345] width 939 height 469
click at [718, 273] on p "Ponting Wines is a collaboration between one of Australia’s most celebrated cri…" at bounding box center [784, 345] width 939 height 469
click at [590, 305] on p "Ponting Wines is a collaboration between one of Australia’s most celebrated cri…" at bounding box center [784, 345] width 939 height 469
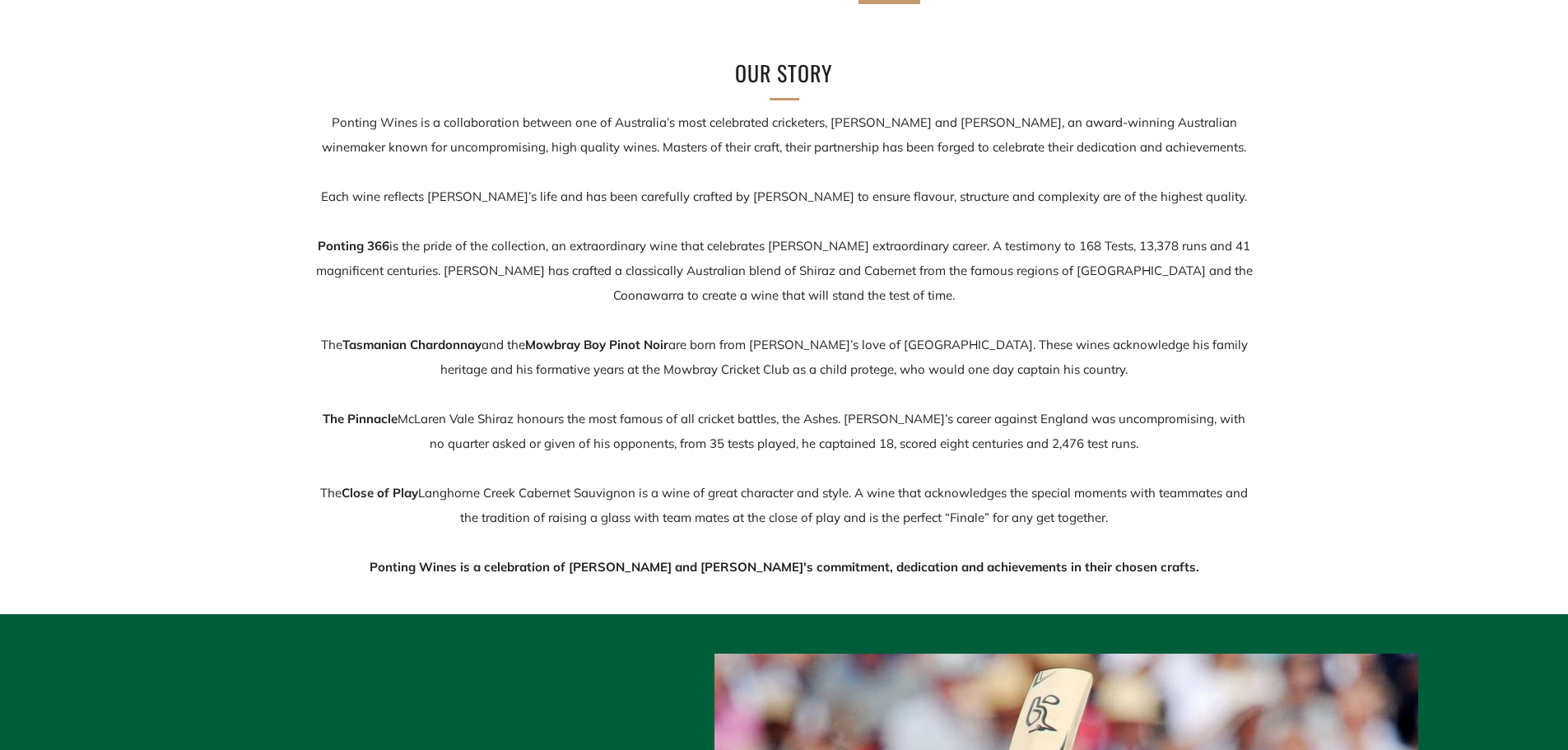
click at [714, 354] on p "Ponting Wines is a collaboration between one of Australia’s most celebrated cri…" at bounding box center [784, 345] width 939 height 469
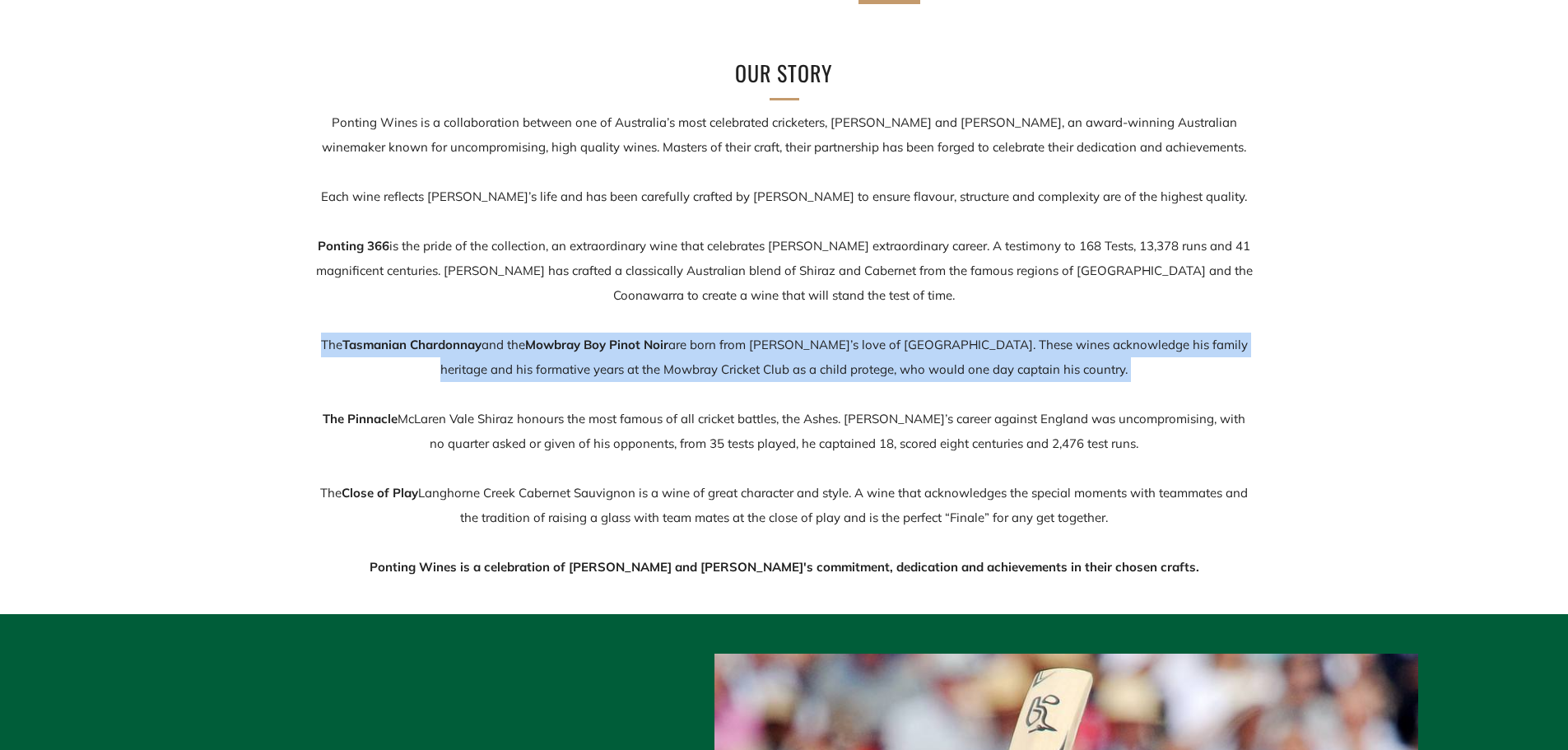
click at [714, 354] on p "Ponting Wines is a collaboration between one of Australia’s most celebrated cri…" at bounding box center [784, 345] width 939 height 469
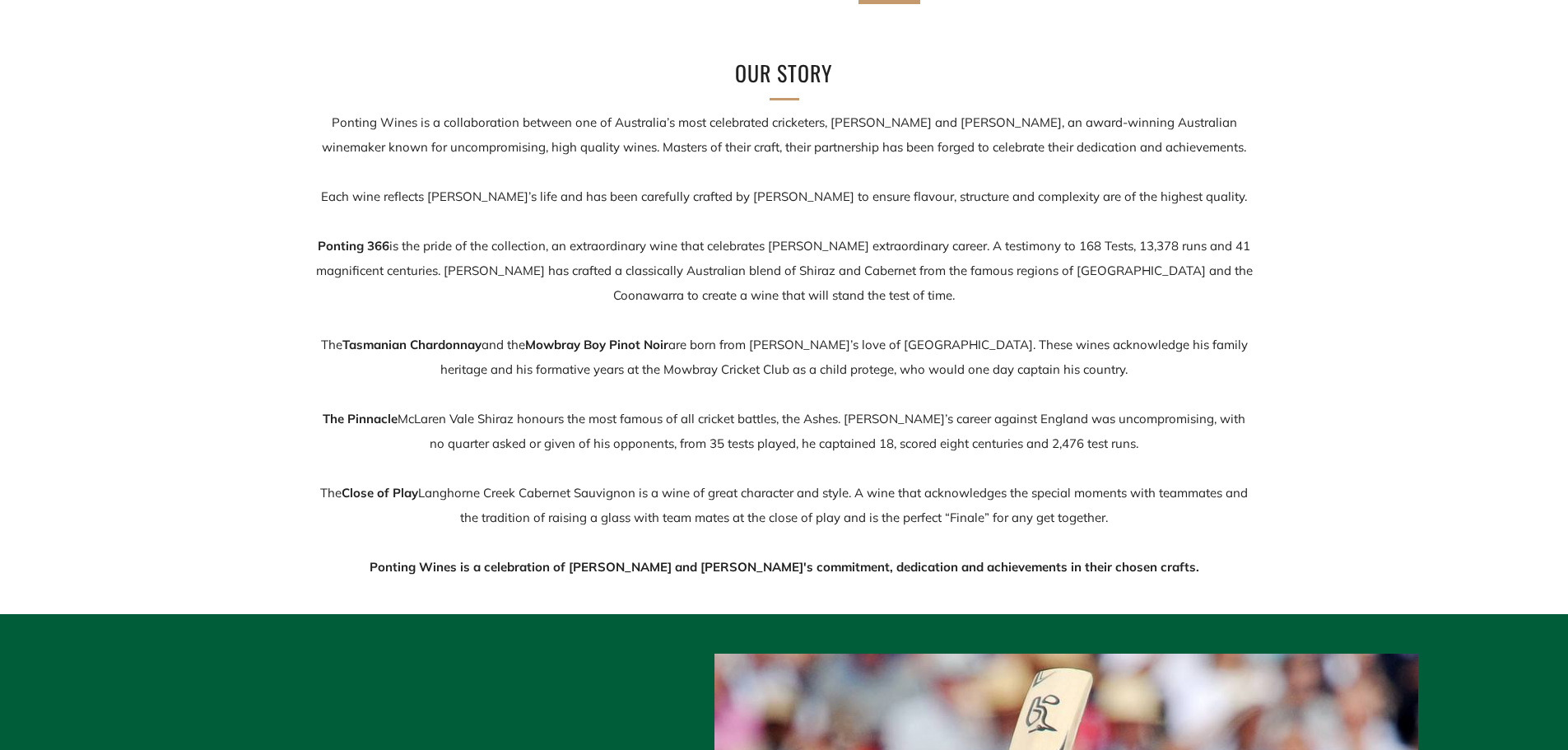
click at [675, 417] on p "Ponting Wines is a collaboration between one of Australia’s most celebrated cri…" at bounding box center [784, 345] width 939 height 469
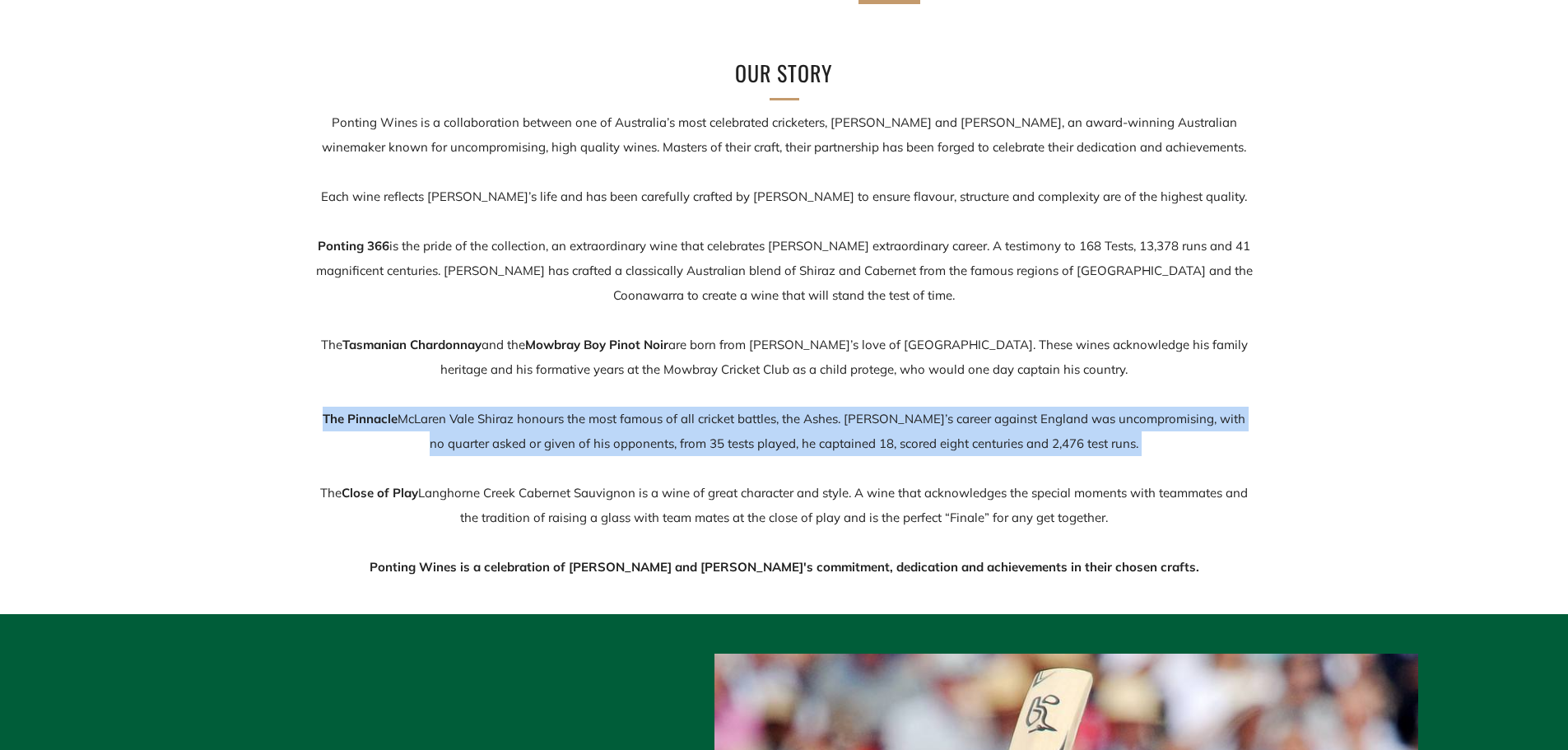
click at [675, 417] on p "Ponting Wines is a collaboration between one of Australia’s most celebrated cri…" at bounding box center [784, 345] width 939 height 469
click at [674, 422] on p "Ponting Wines is a collaboration between one of Australia’s most celebrated cri…" at bounding box center [784, 345] width 939 height 469
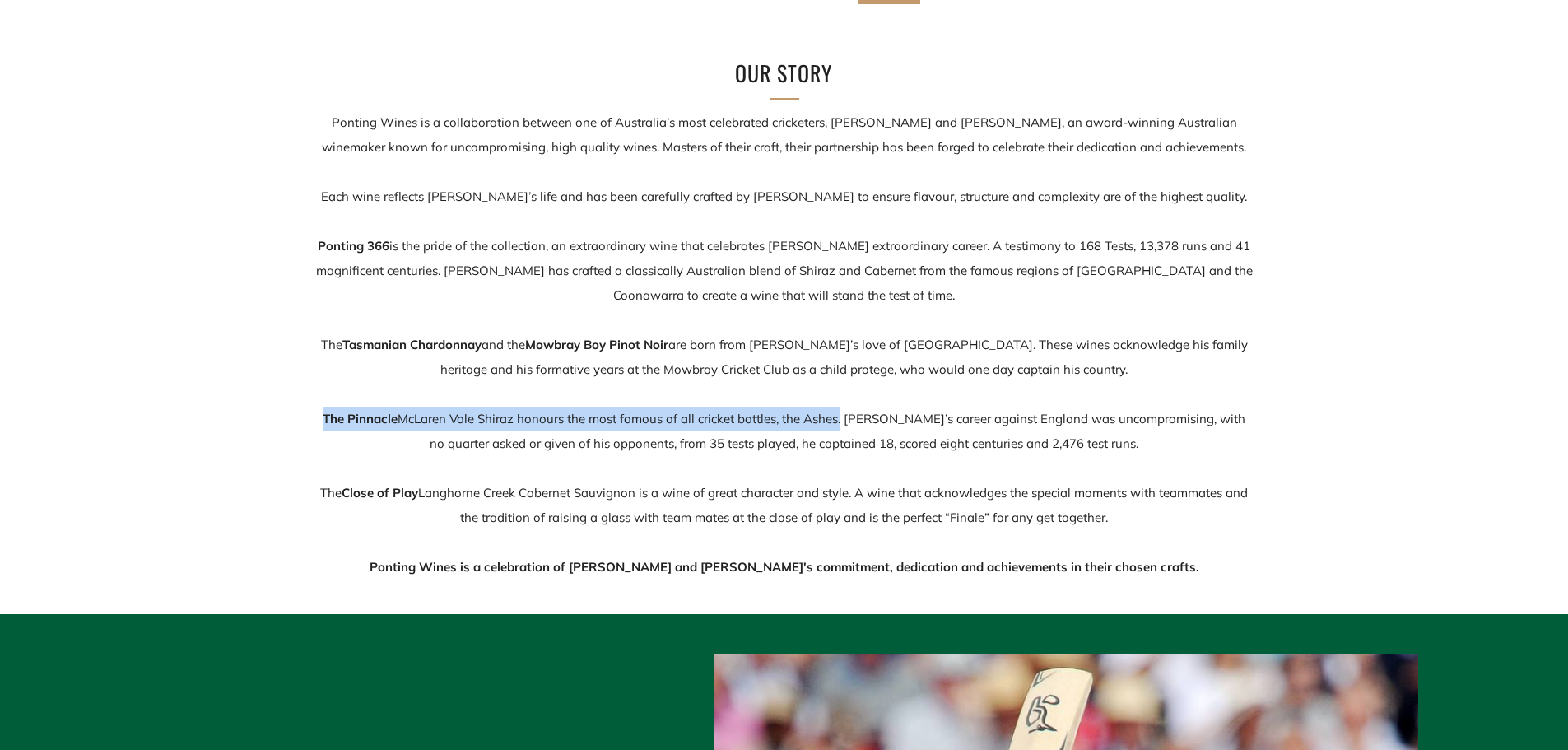
drag, startPoint x: 325, startPoint y: 422, endPoint x: 504, endPoint y: 402, distance: 180.1
click at [837, 417] on p "Ponting Wines is a collaboration between one of Australia’s most celebrated cri…" at bounding box center [784, 345] width 939 height 469
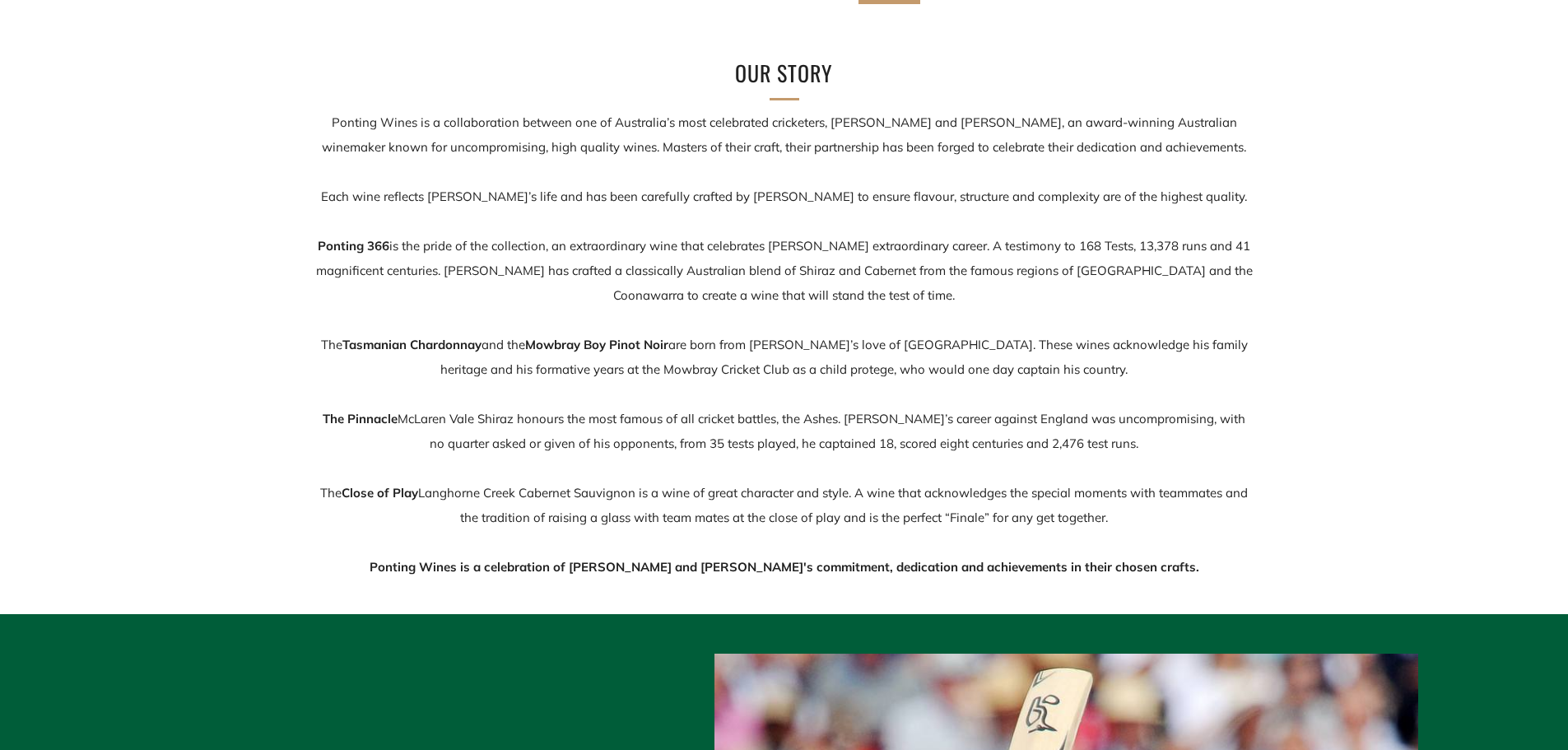
click at [137, 394] on div "Our Story Ponting Wines is a collaboration between one of Australia’s most cele…" at bounding box center [784, 318] width 1568 height 524
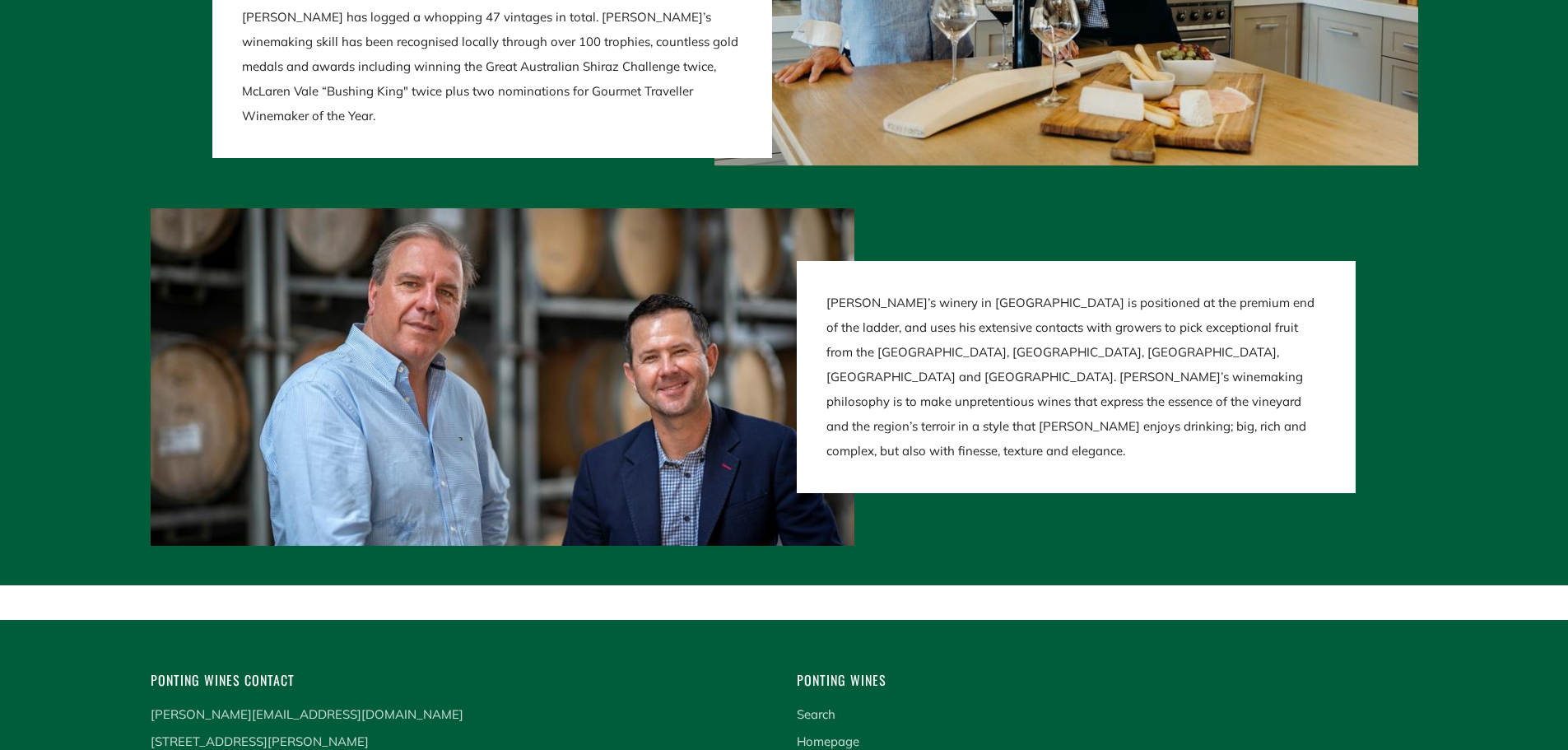
scroll to position [2797, 0]
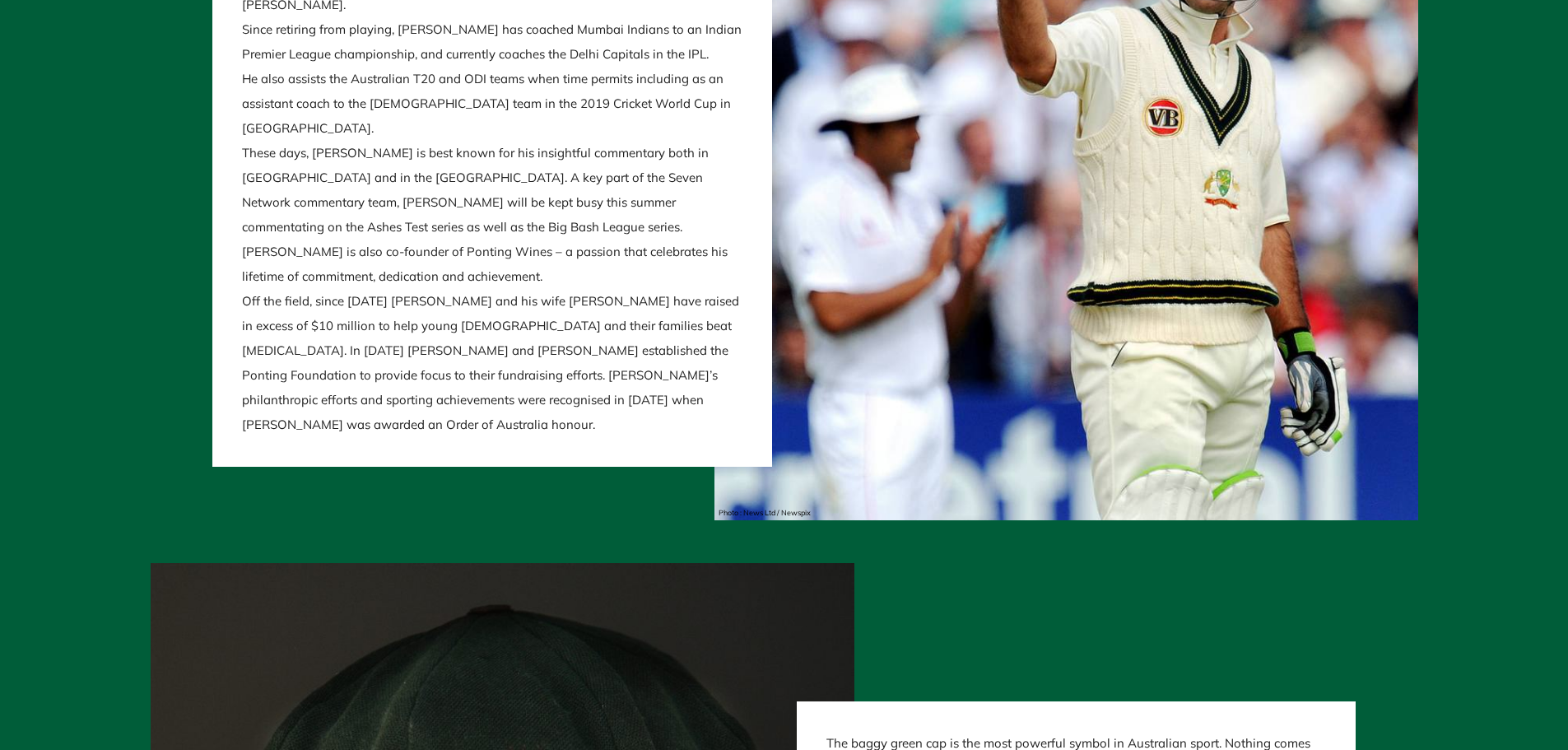
scroll to position [1152, 0]
